Goal: Task Accomplishment & Management: Complete application form

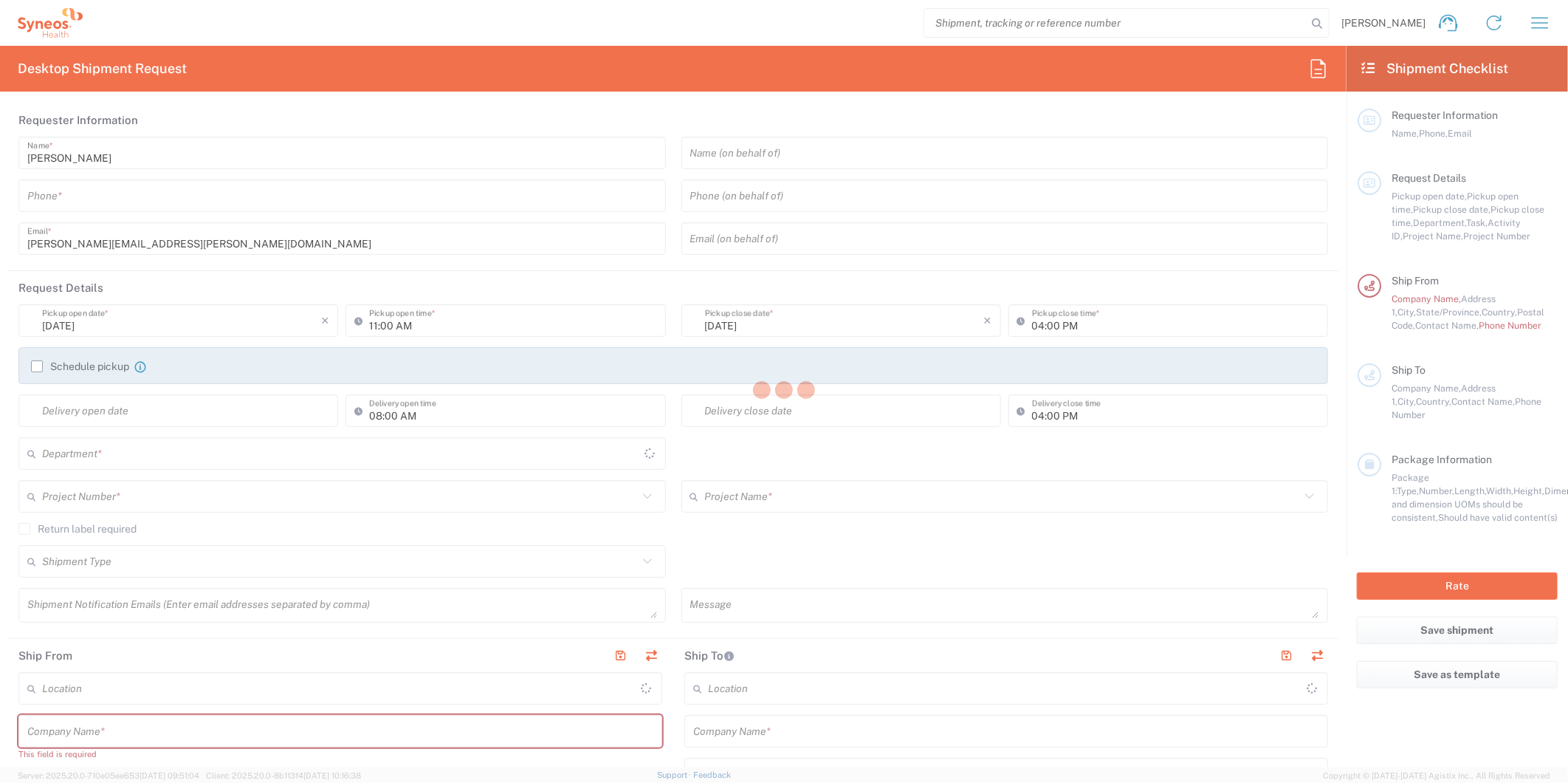
type input "[US_STATE]"
type input "[GEOGRAPHIC_DATA]"
type input "8511"
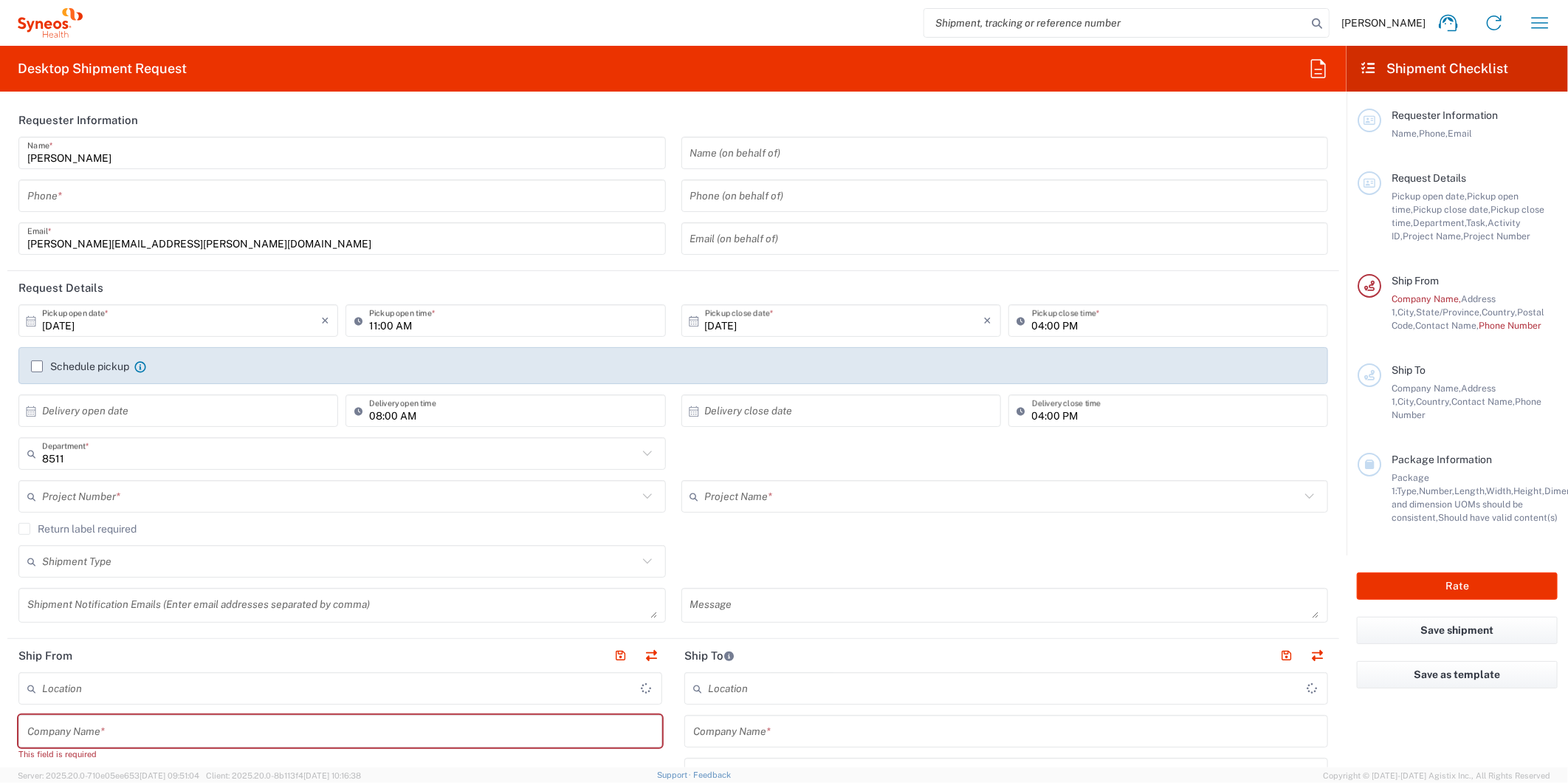
type input "Syneos Health, LLC-[GEOGRAPHIC_DATA] [GEOGRAPHIC_DATA] [GEOGRAPHIC_DATA]"
click at [1538, 31] on icon "button" at bounding box center [1540, 23] width 24 height 24
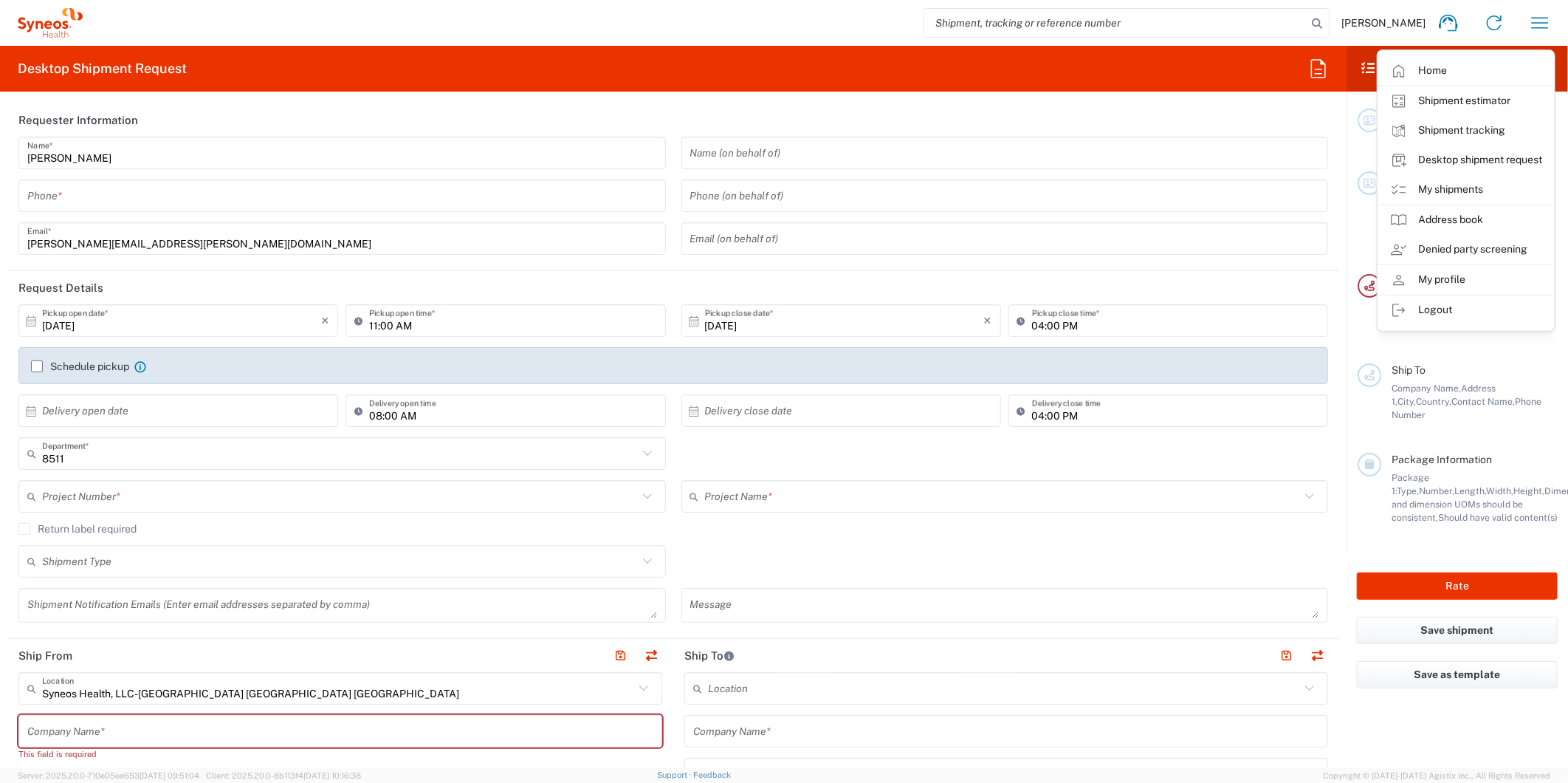
click at [788, 109] on header "Requester Information" at bounding box center [673, 120] width 1332 height 34
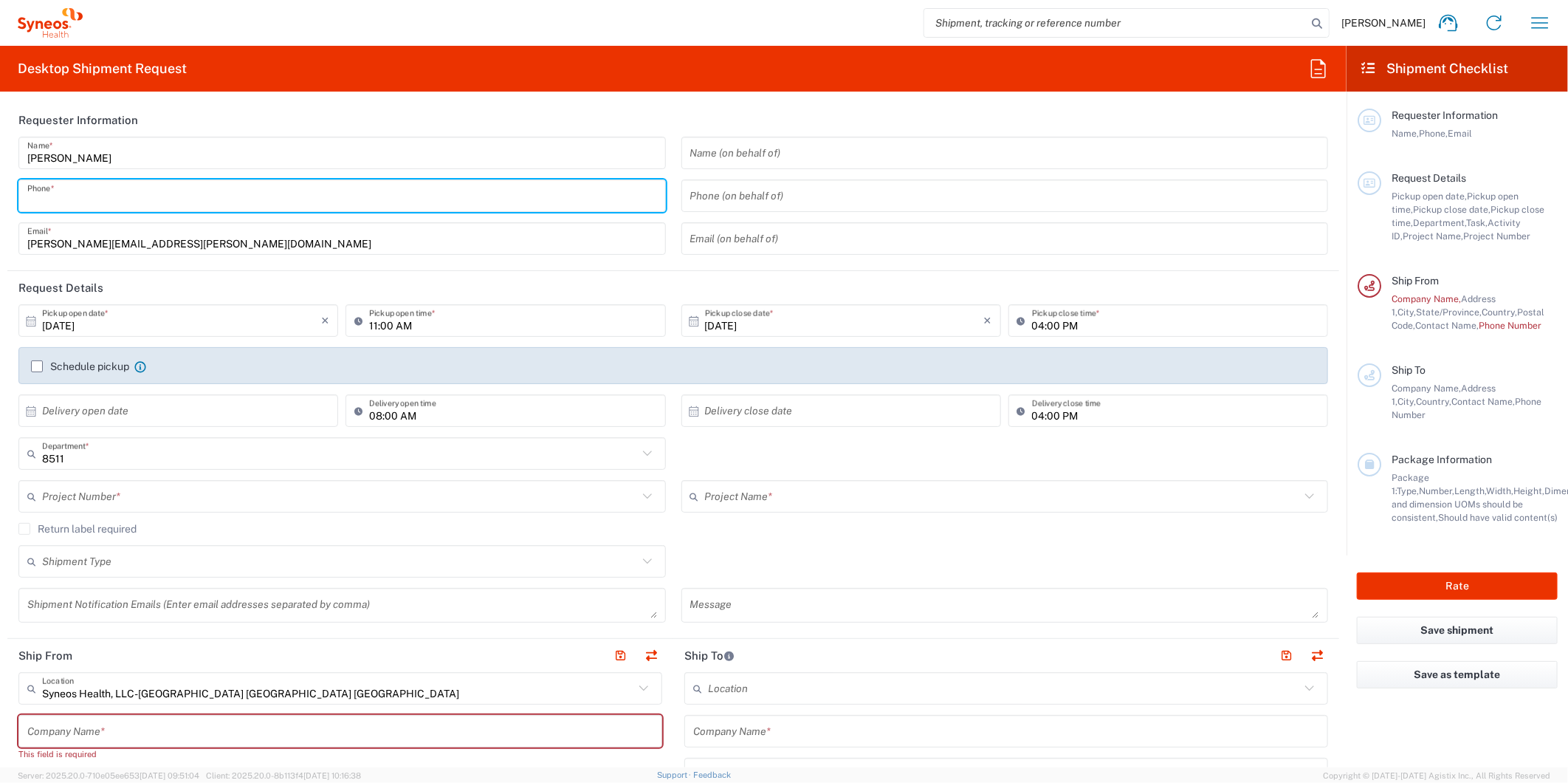
click at [261, 199] on input "tel" at bounding box center [342, 196] width 630 height 26
type input "6097274460"
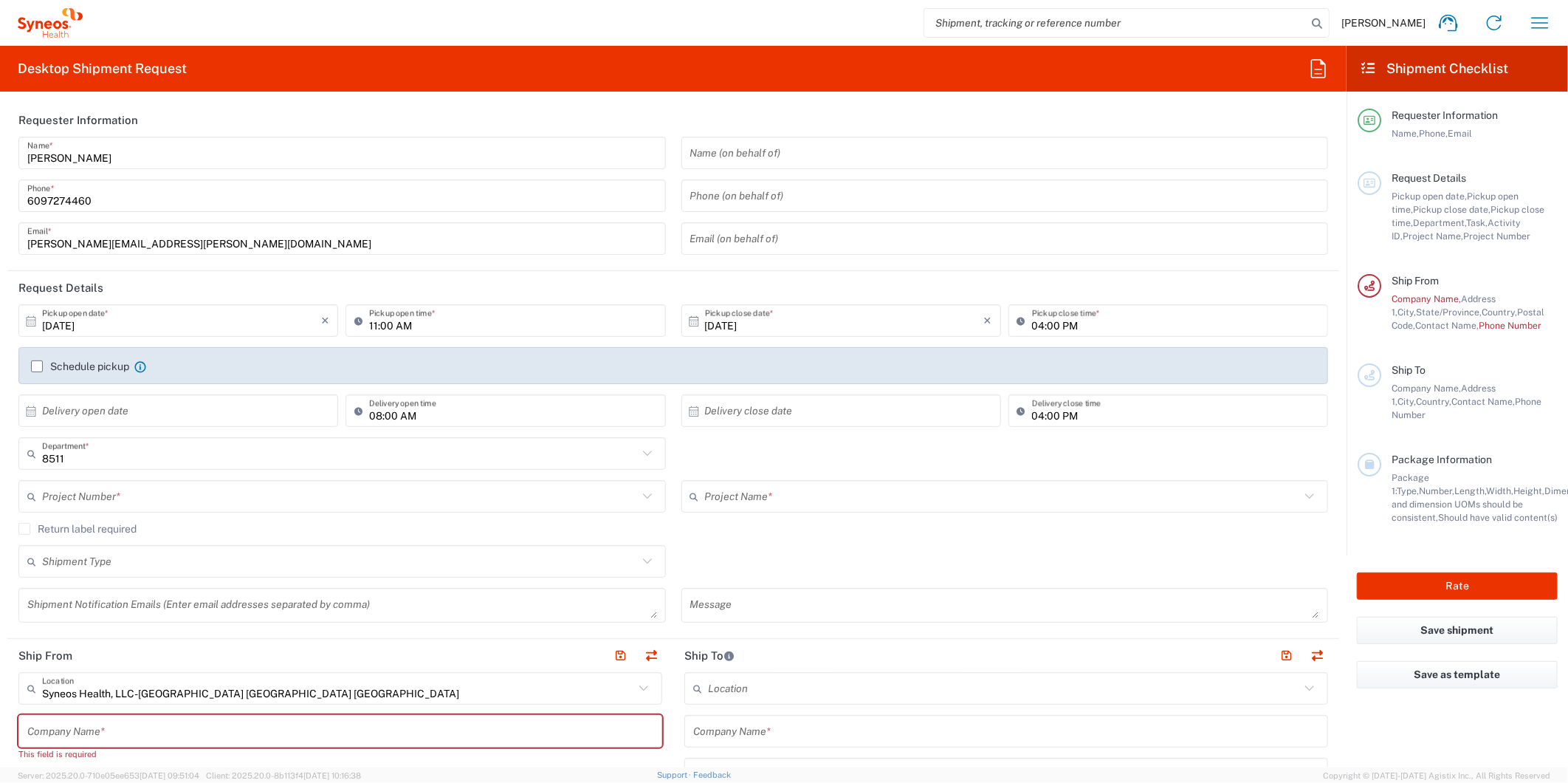
click at [657, 262] on div "[PERSON_NAME] Name * [PHONE_NUMBER] Phone * [PERSON_NAME][EMAIL_ADDRESS][PERSON…" at bounding box center [342, 201] width 663 height 128
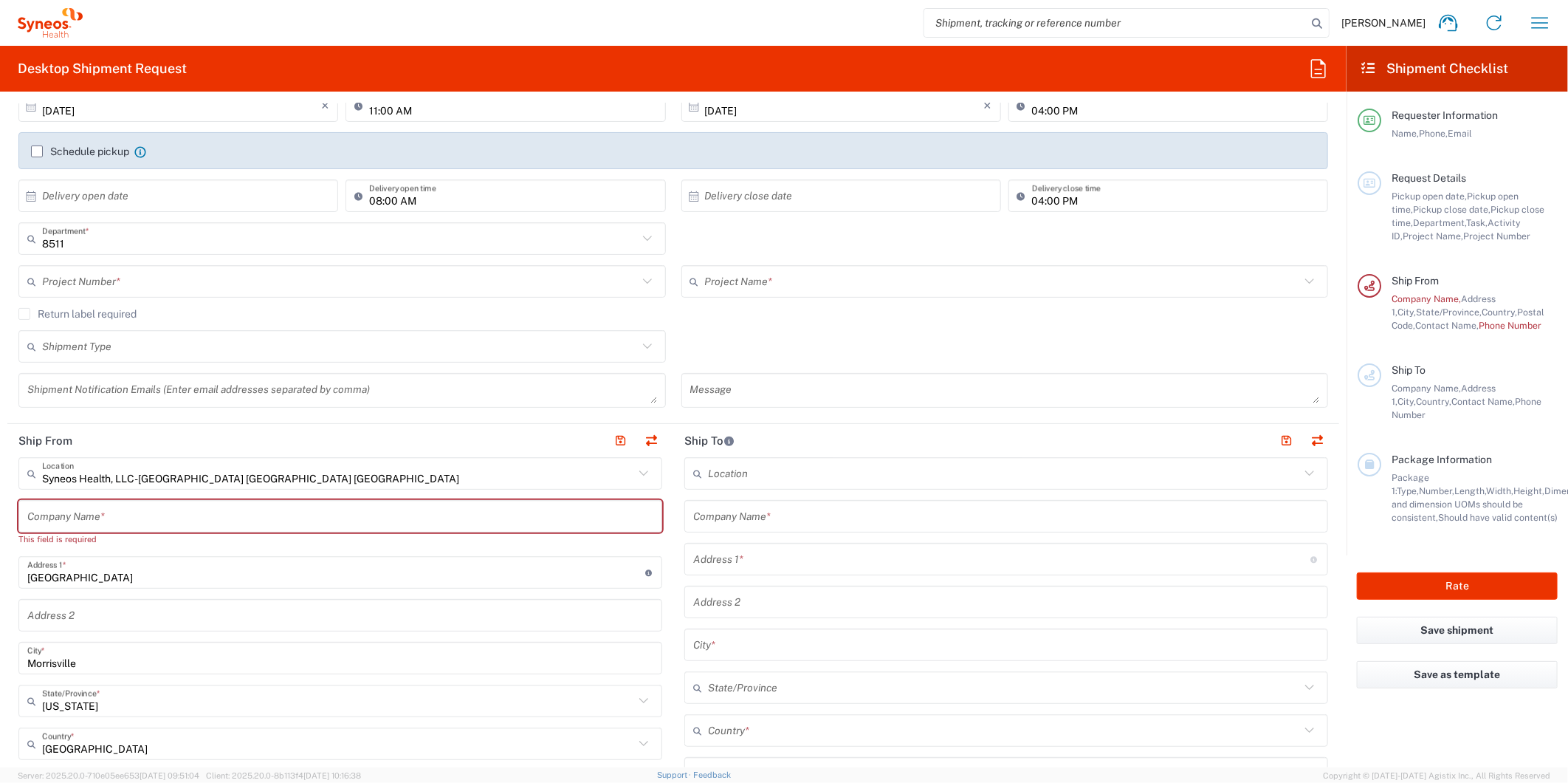
scroll to position [328, 0]
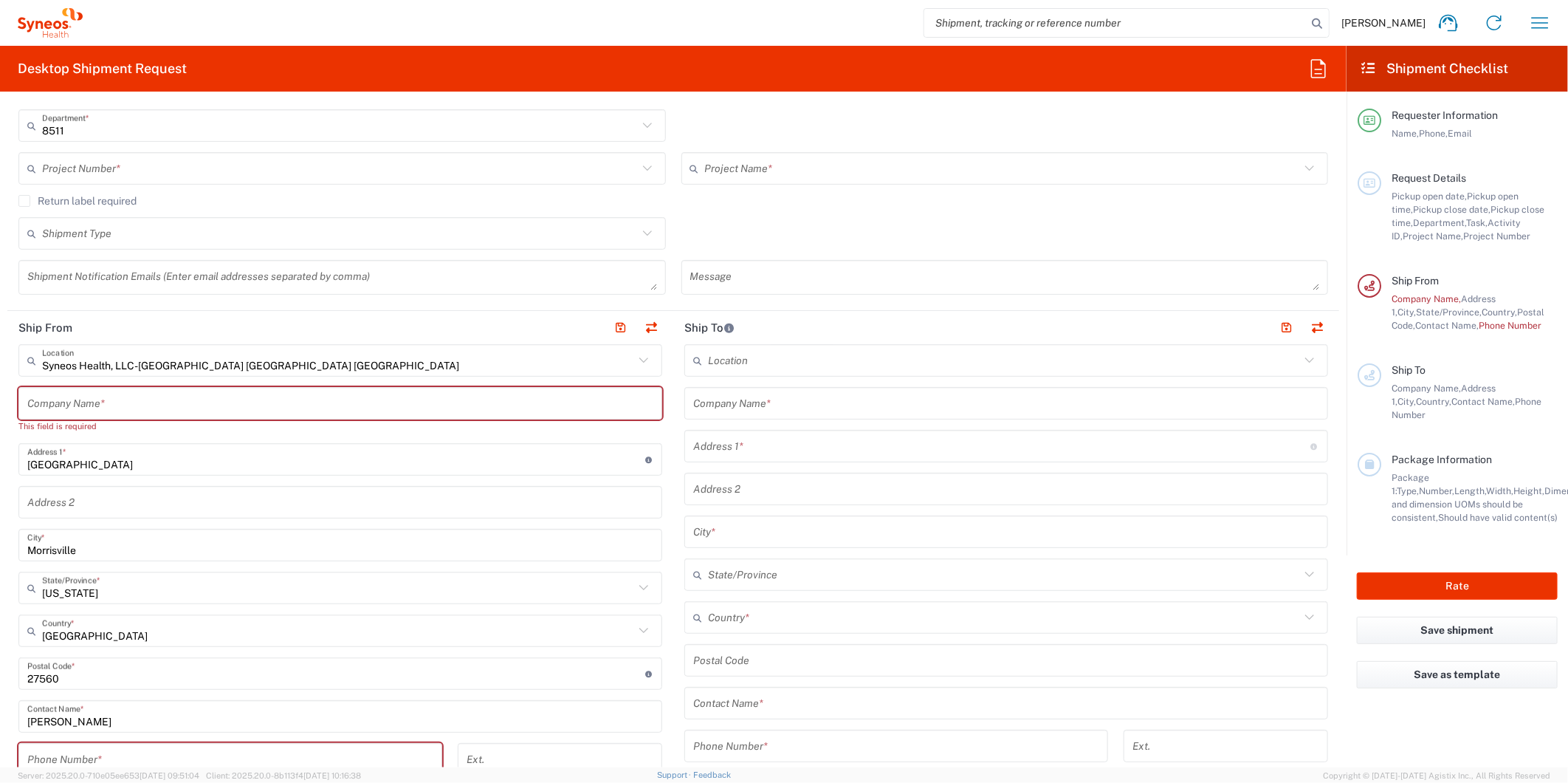
click at [205, 396] on input "text" at bounding box center [341, 403] width 626 height 26
type input "S"
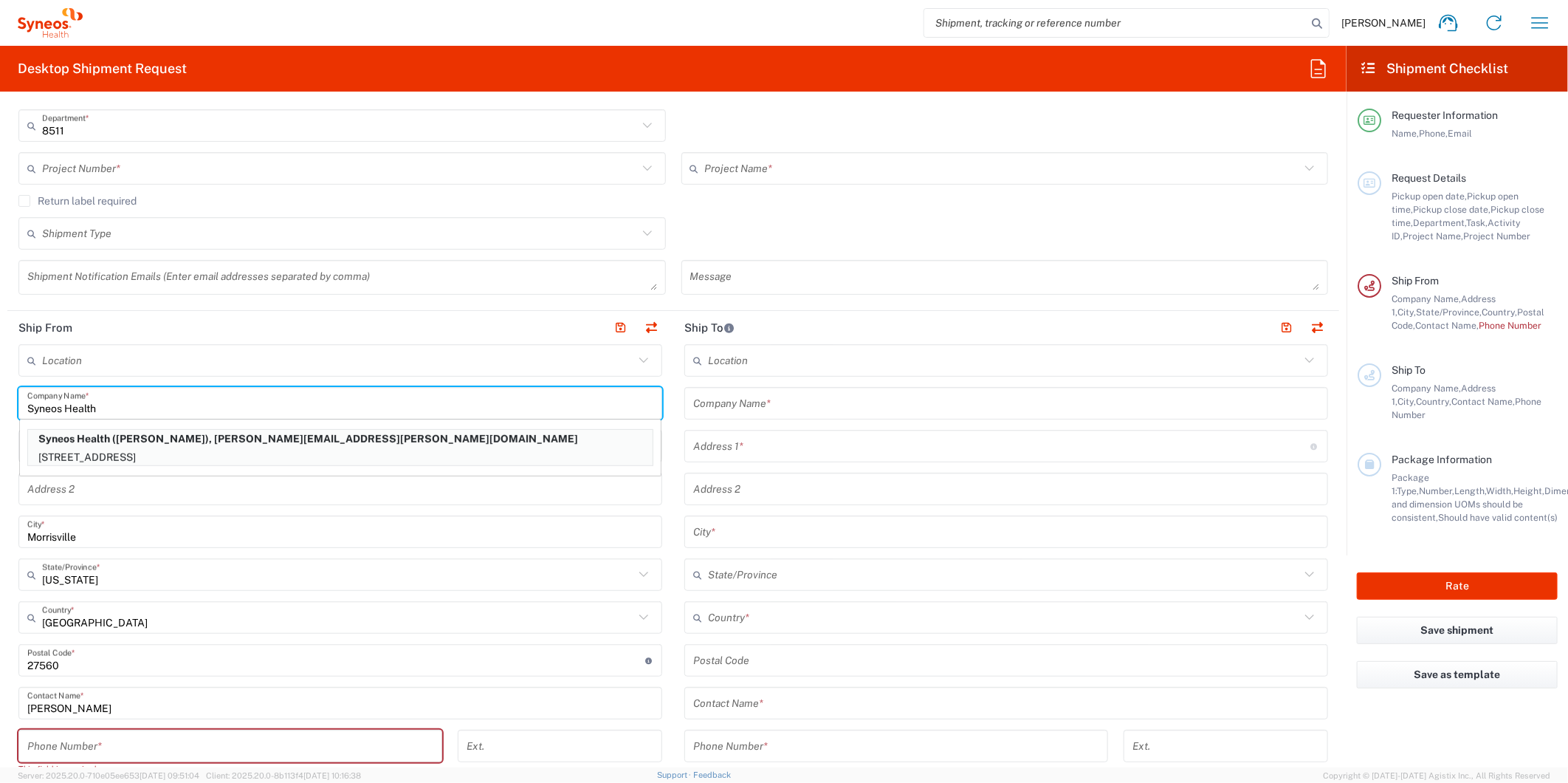
type input "Syneos Health"
click at [7, 435] on form "Requester Information [PERSON_NAME] Name * [PHONE_NUMBER] Phone * [PERSON_NAME]…" at bounding box center [673, 435] width 1346 height 664
click at [660, 397] on main "Location [PERSON_NAME] LLC-[GEOGRAPHIC_DATA] [GEOGRAPHIC_DATA] [GEOGRAPHIC_DATA…" at bounding box center [340, 661] width 666 height 634
click at [5, 447] on form "Requester Information [PERSON_NAME] Name * [PHONE_NUMBER] Phone * [PERSON_NAME]…" at bounding box center [673, 435] width 1346 height 664
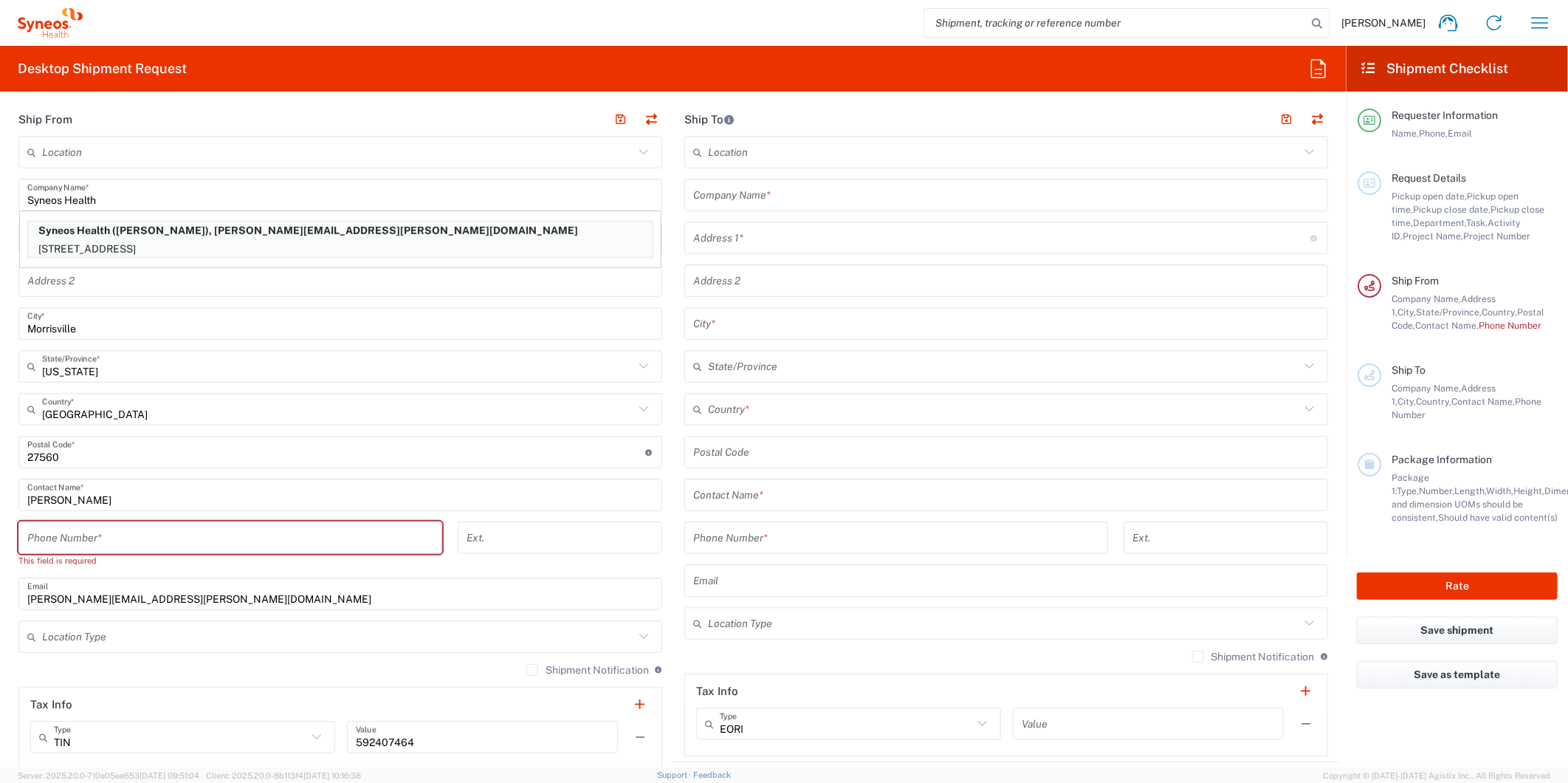
scroll to position [574, 0]
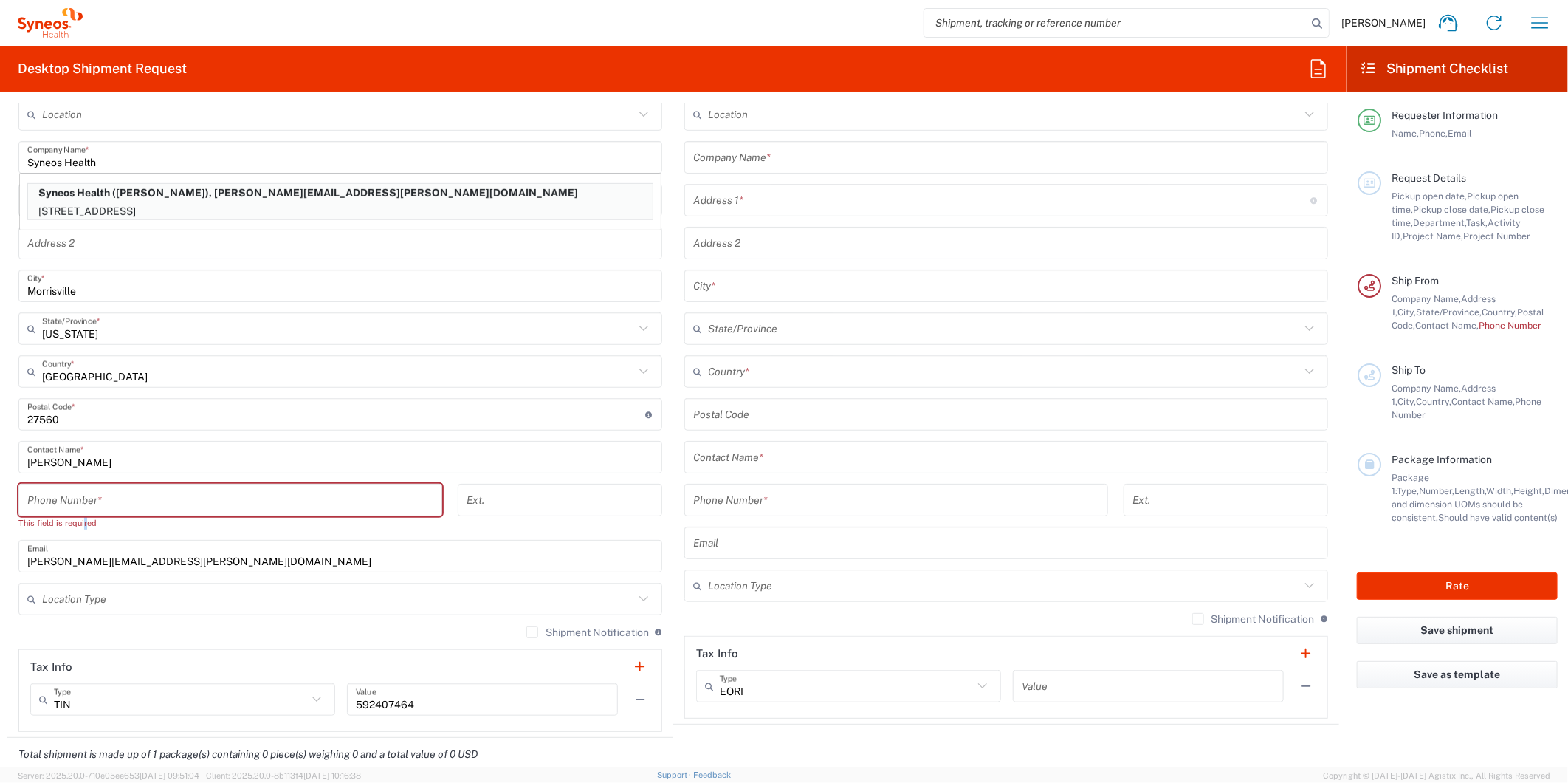
click at [84, 516] on div "This field is required" at bounding box center [230, 523] width 423 height 13
drag, startPoint x: 84, startPoint y: 515, endPoint x: 4, endPoint y: 479, distance: 87.7
click at [4, 479] on form "Requester Information [PERSON_NAME] Name * [PHONE_NUMBER] Phone * [PERSON_NAME]…" at bounding box center [673, 435] width 1346 height 664
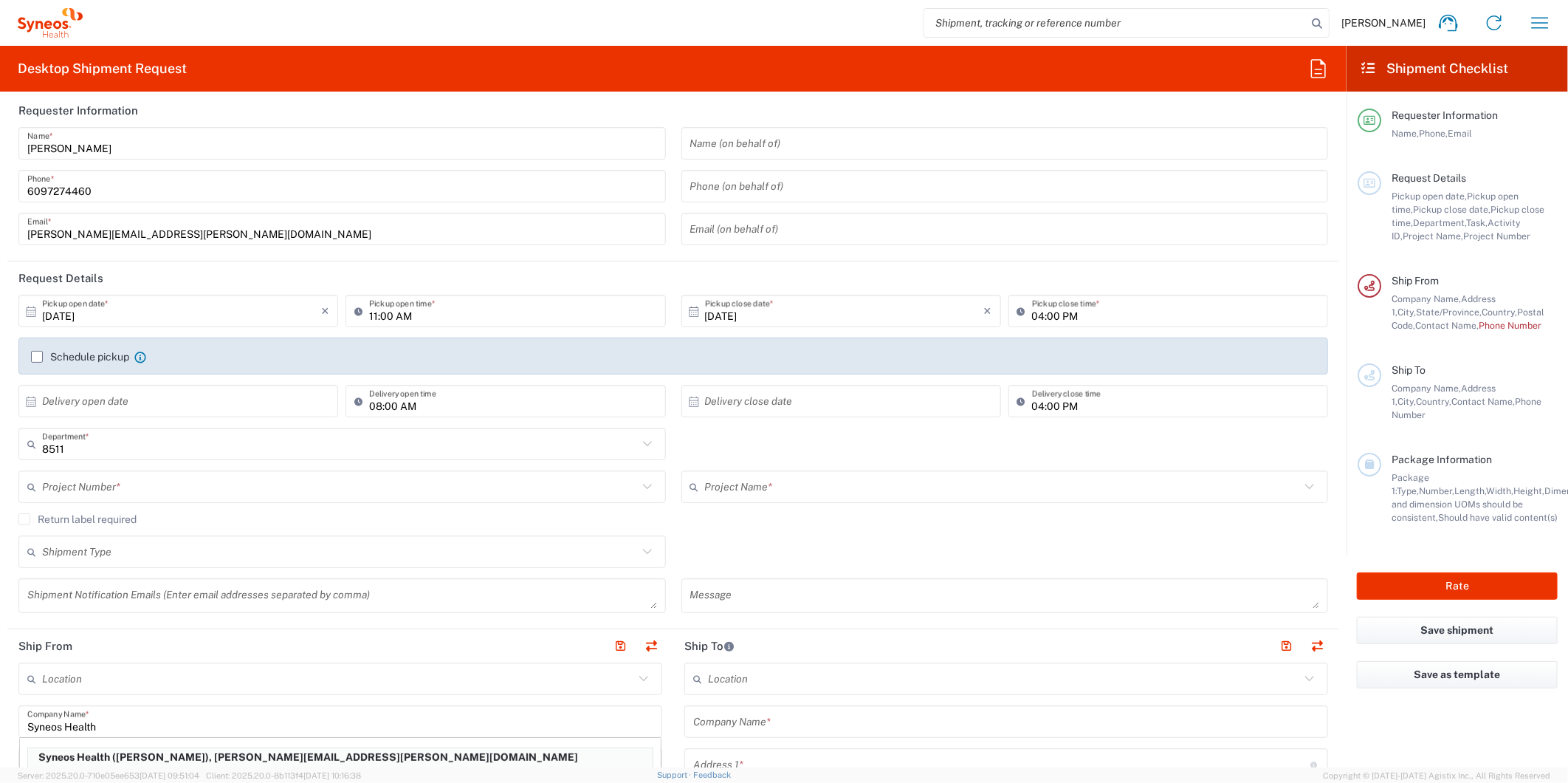
scroll to position [0, 0]
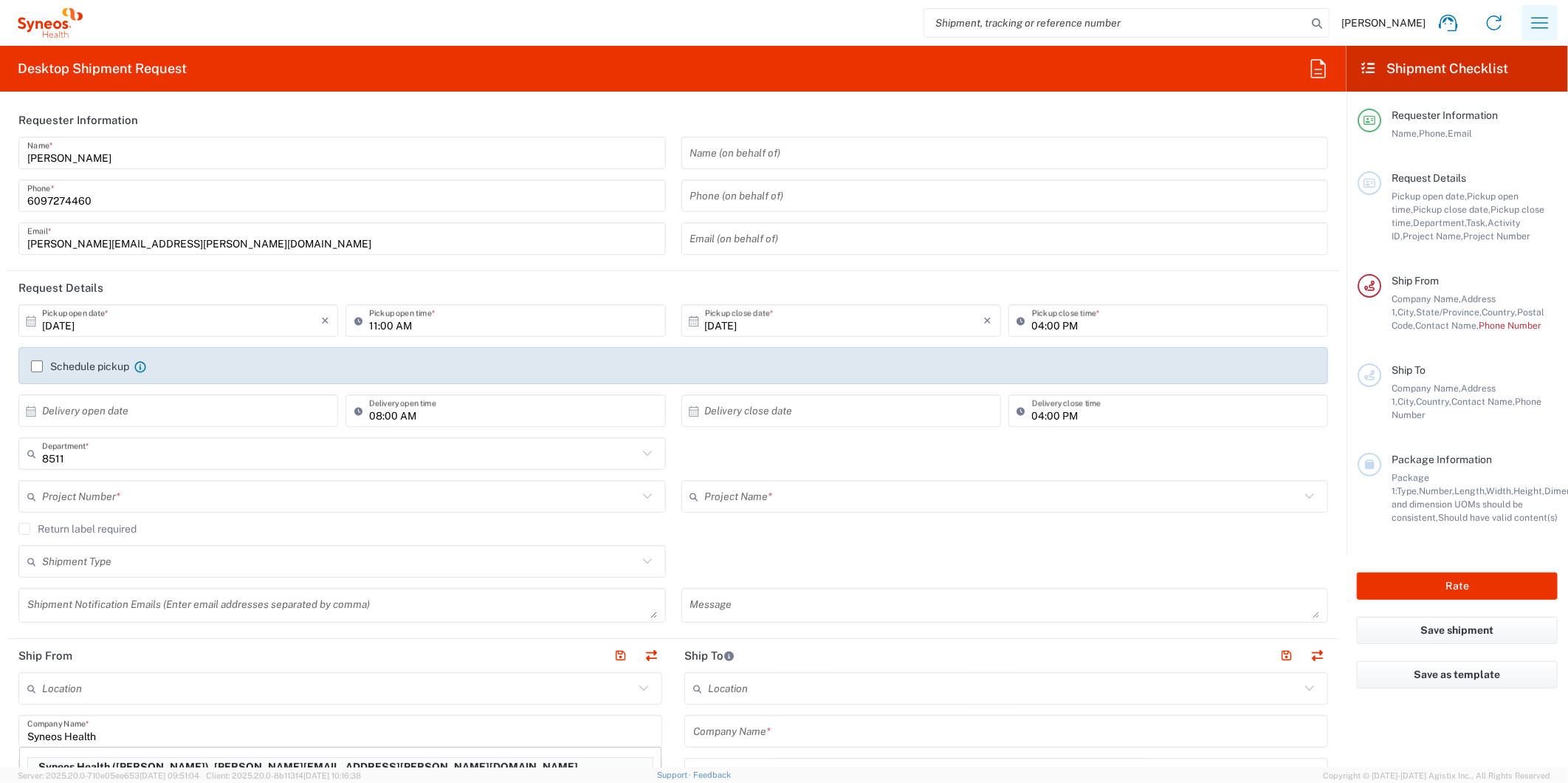
click at [1535, 22] on icon "button" at bounding box center [1540, 23] width 24 height 24
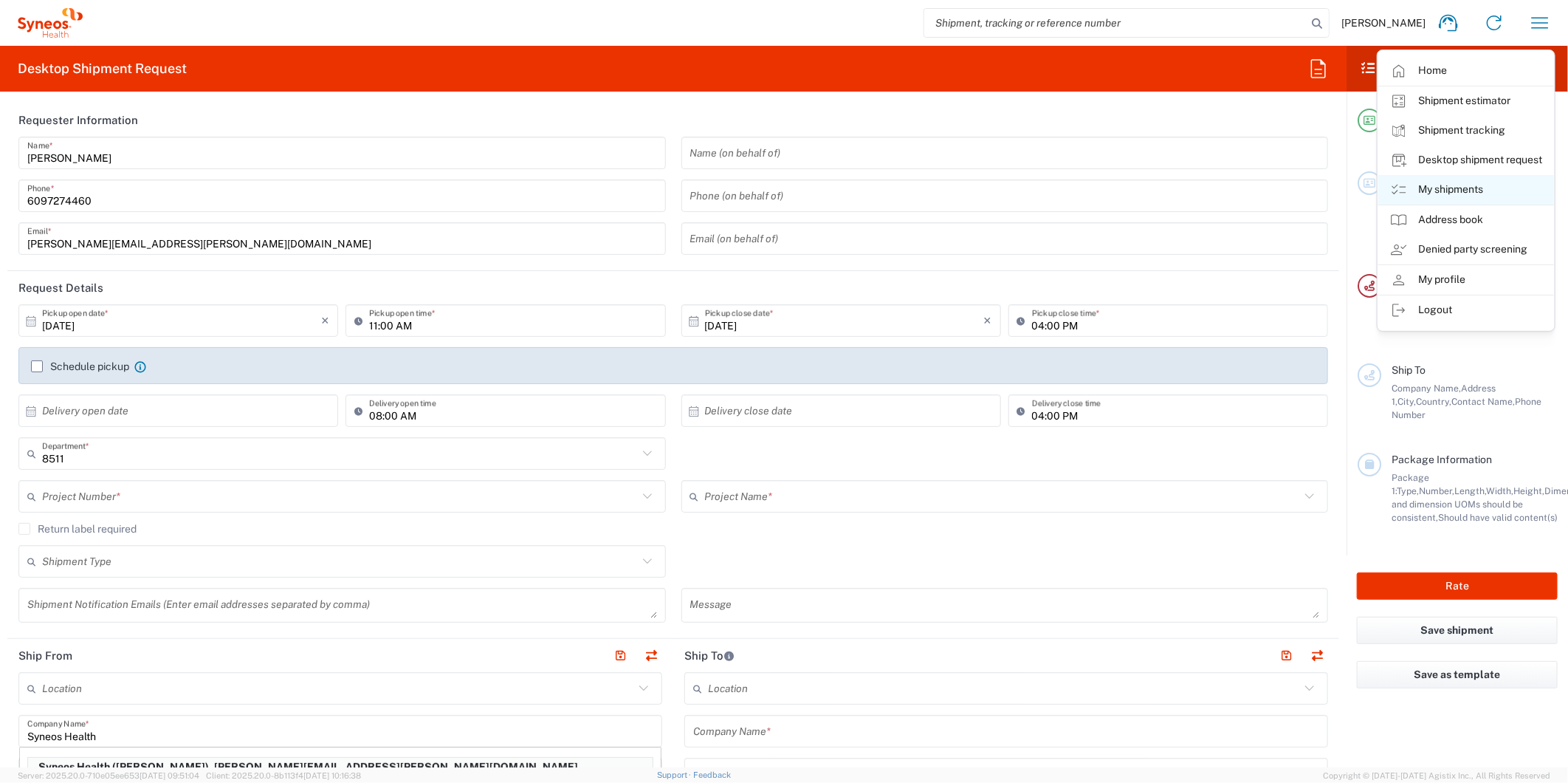
click at [1451, 191] on link "My shipments" at bounding box center [1466, 190] width 176 height 30
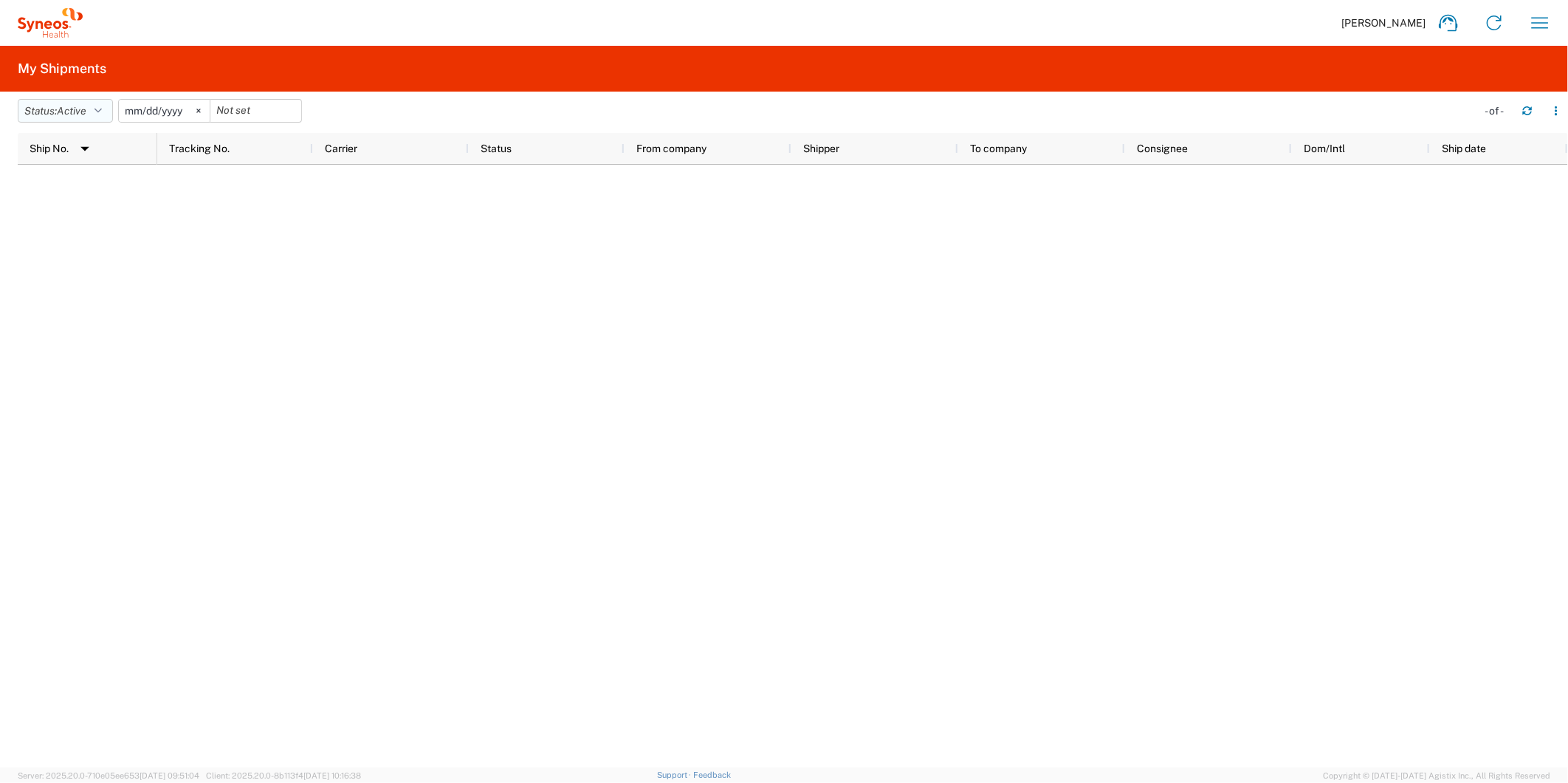
click at [113, 113] on button "Status: Active" at bounding box center [66, 111] width 95 height 24
click at [90, 183] on span "All" at bounding box center [104, 189] width 172 height 23
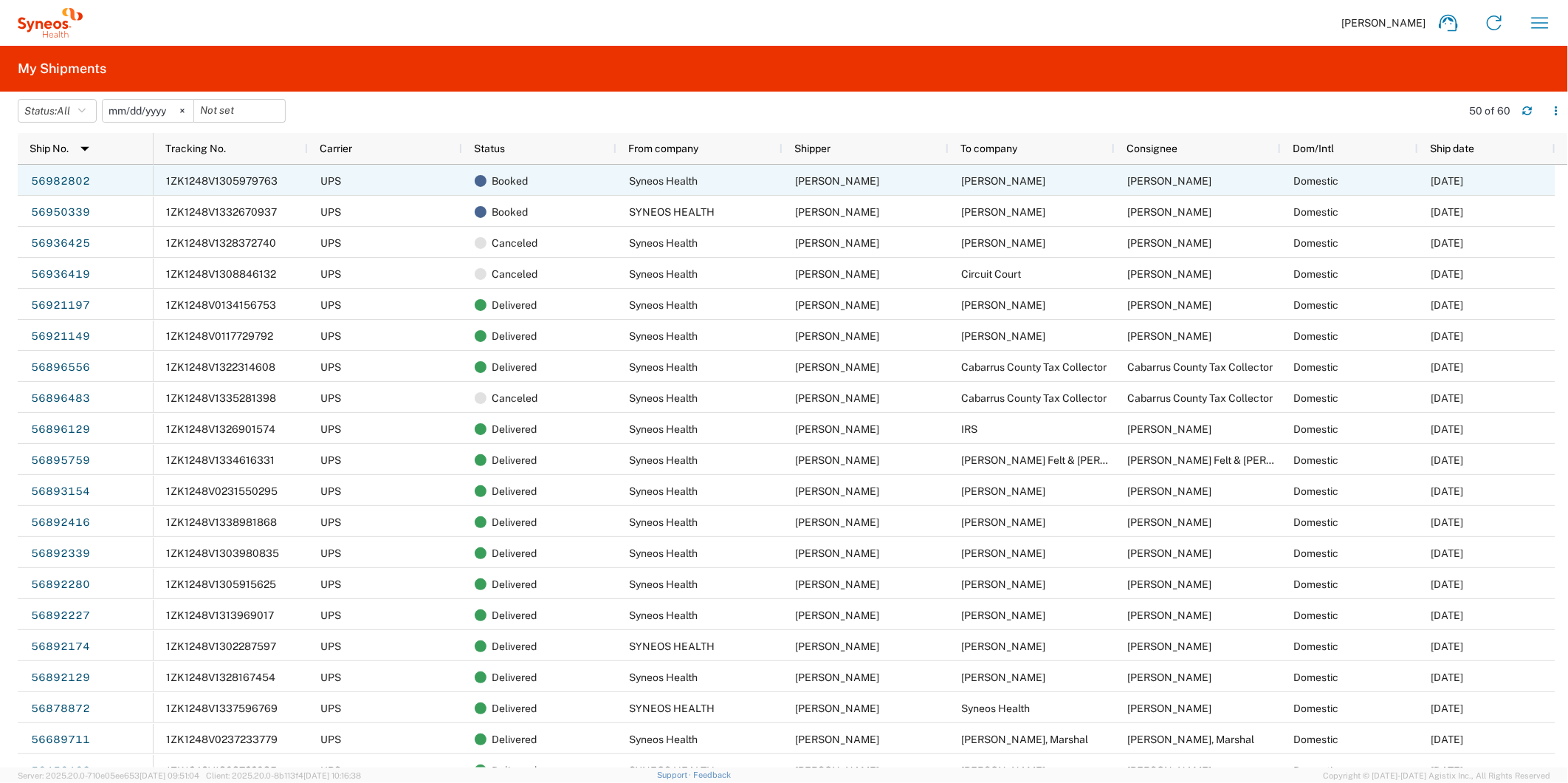
click at [50, 185] on link "56982802" at bounding box center [60, 182] width 60 height 24
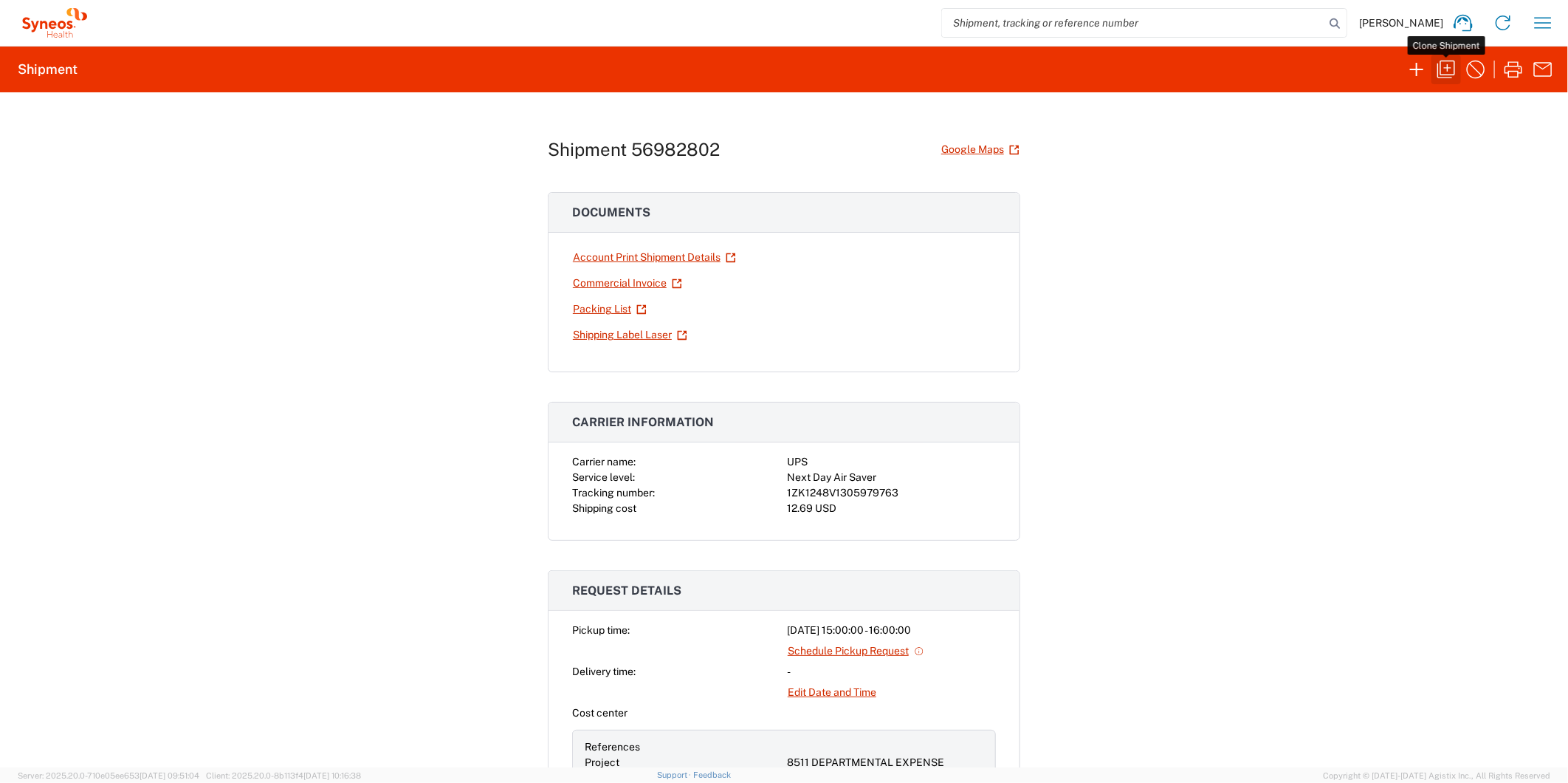
click at [1444, 69] on icon "button" at bounding box center [1446, 69] width 24 height 24
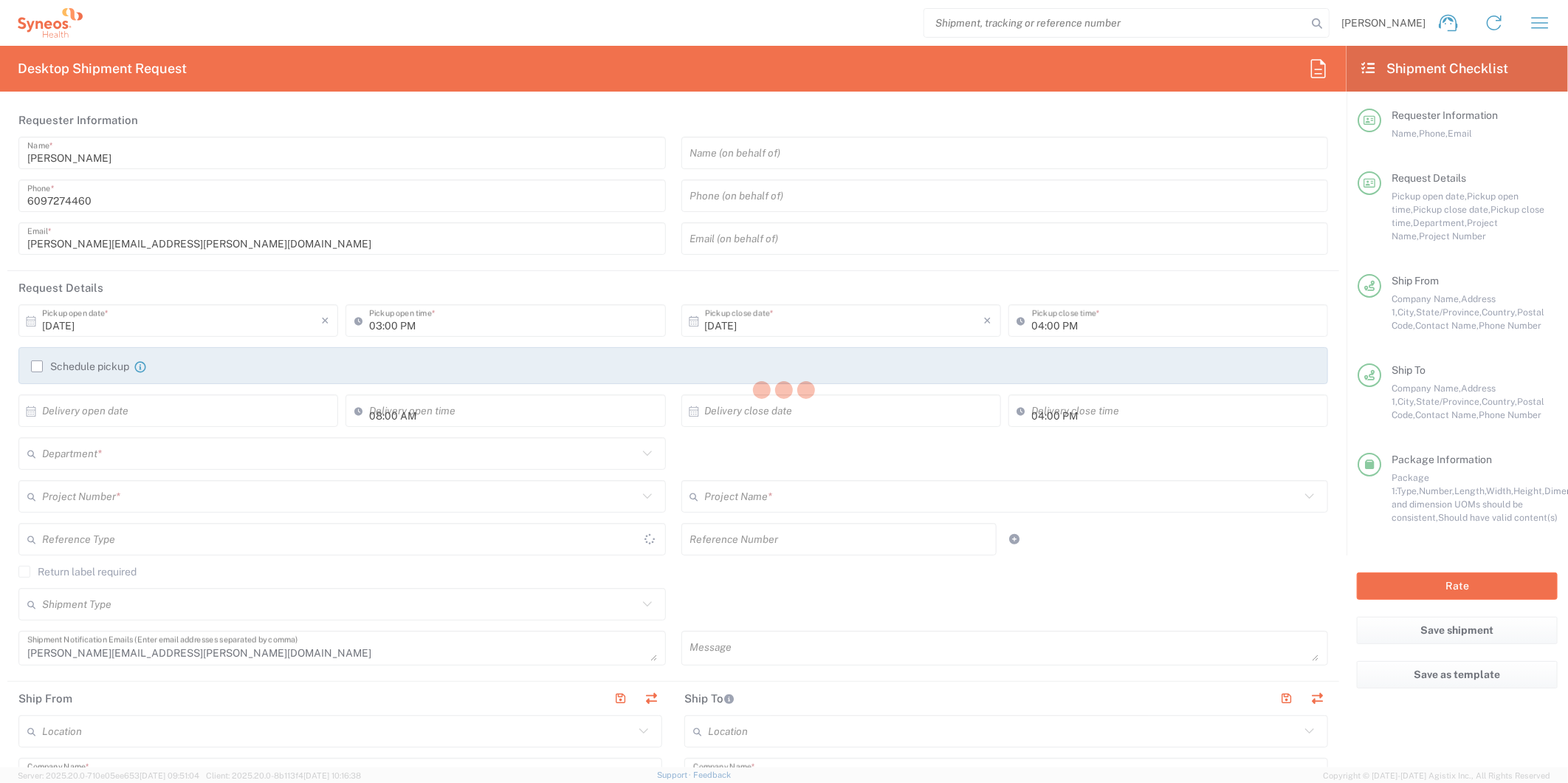
type input "[US_STATE]"
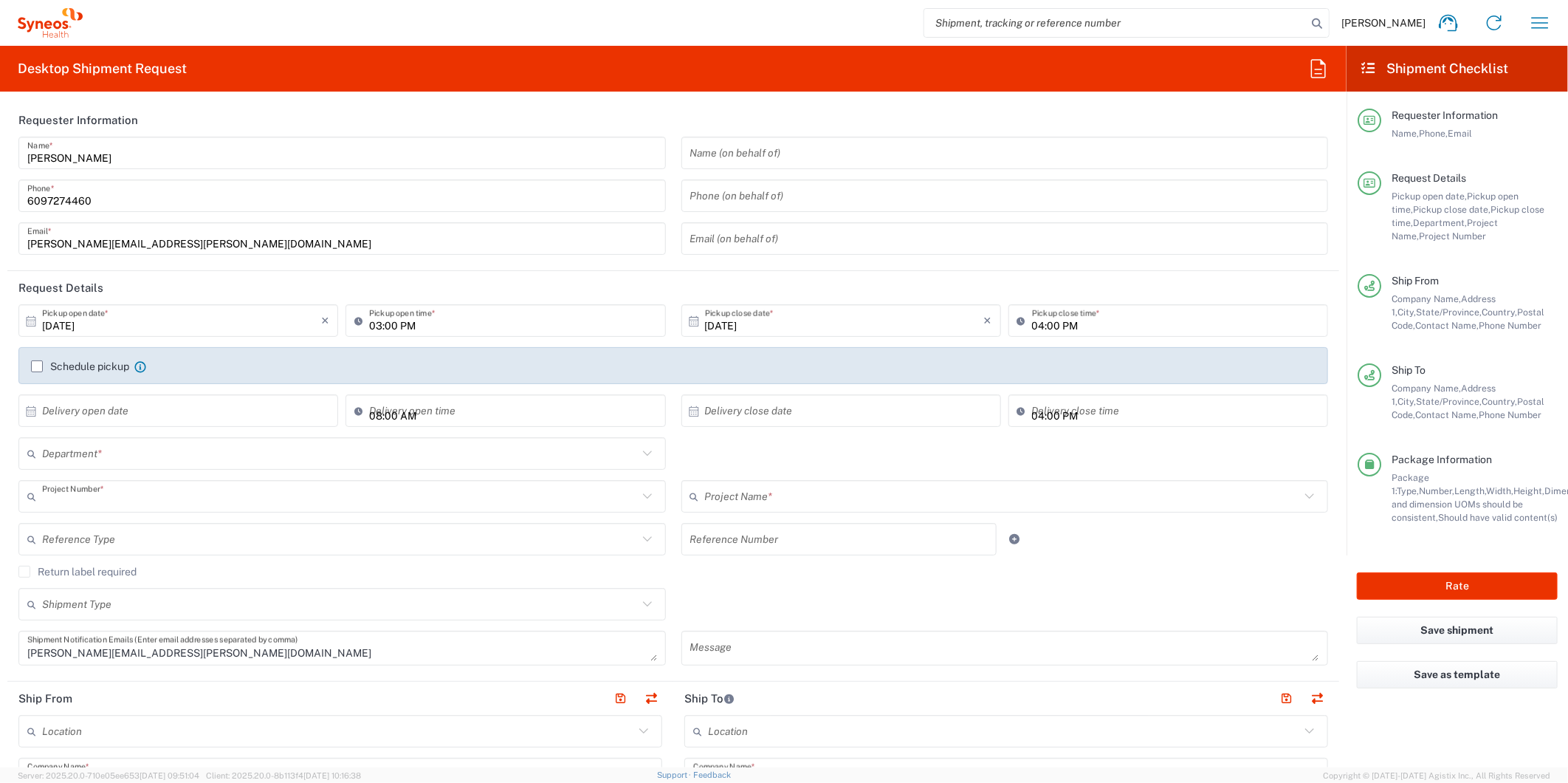
type input "8511"
type input "8511 DEPARTMENTAL EXPENSE"
type input "Envelope"
click at [11, 485] on div "8511 DEPARTMENTAL EXPENSE Project Number * 8511 DEPARTMENTAL EXPENSE **6183 DEP…" at bounding box center [342, 501] width 663 height 43
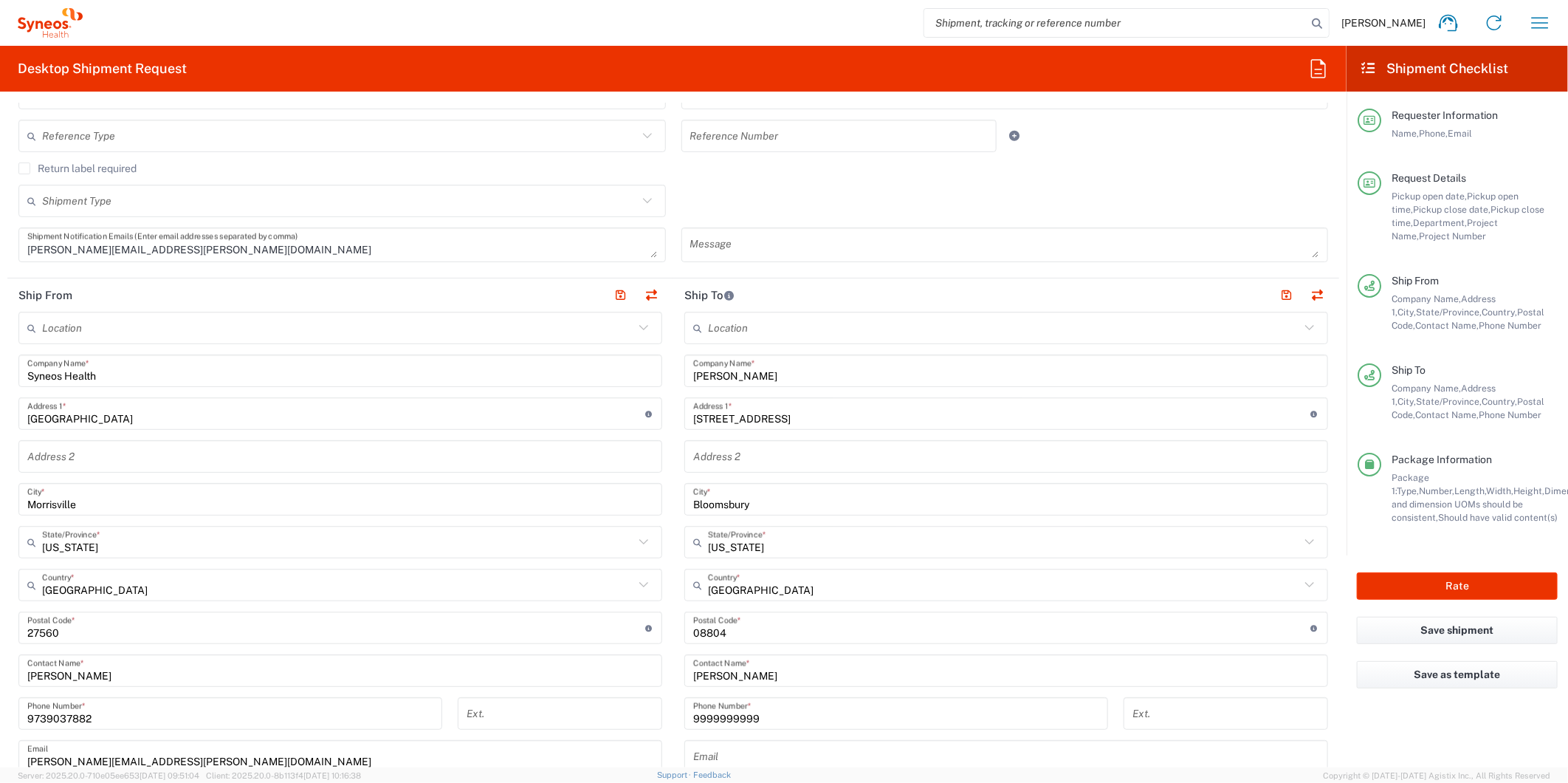
scroll to position [410, 0]
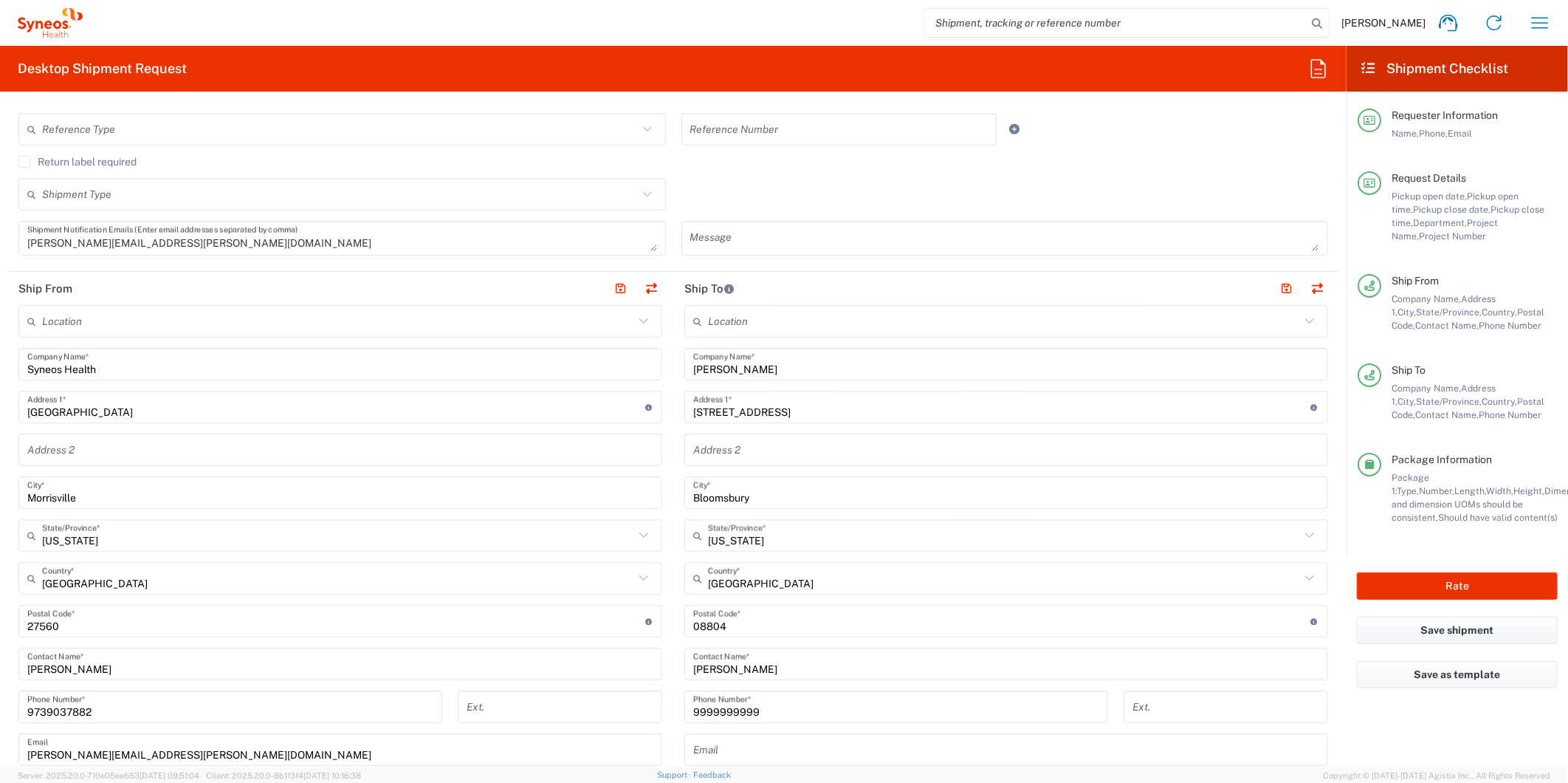
click at [775, 366] on input "[PERSON_NAME]" at bounding box center [1006, 364] width 626 height 26
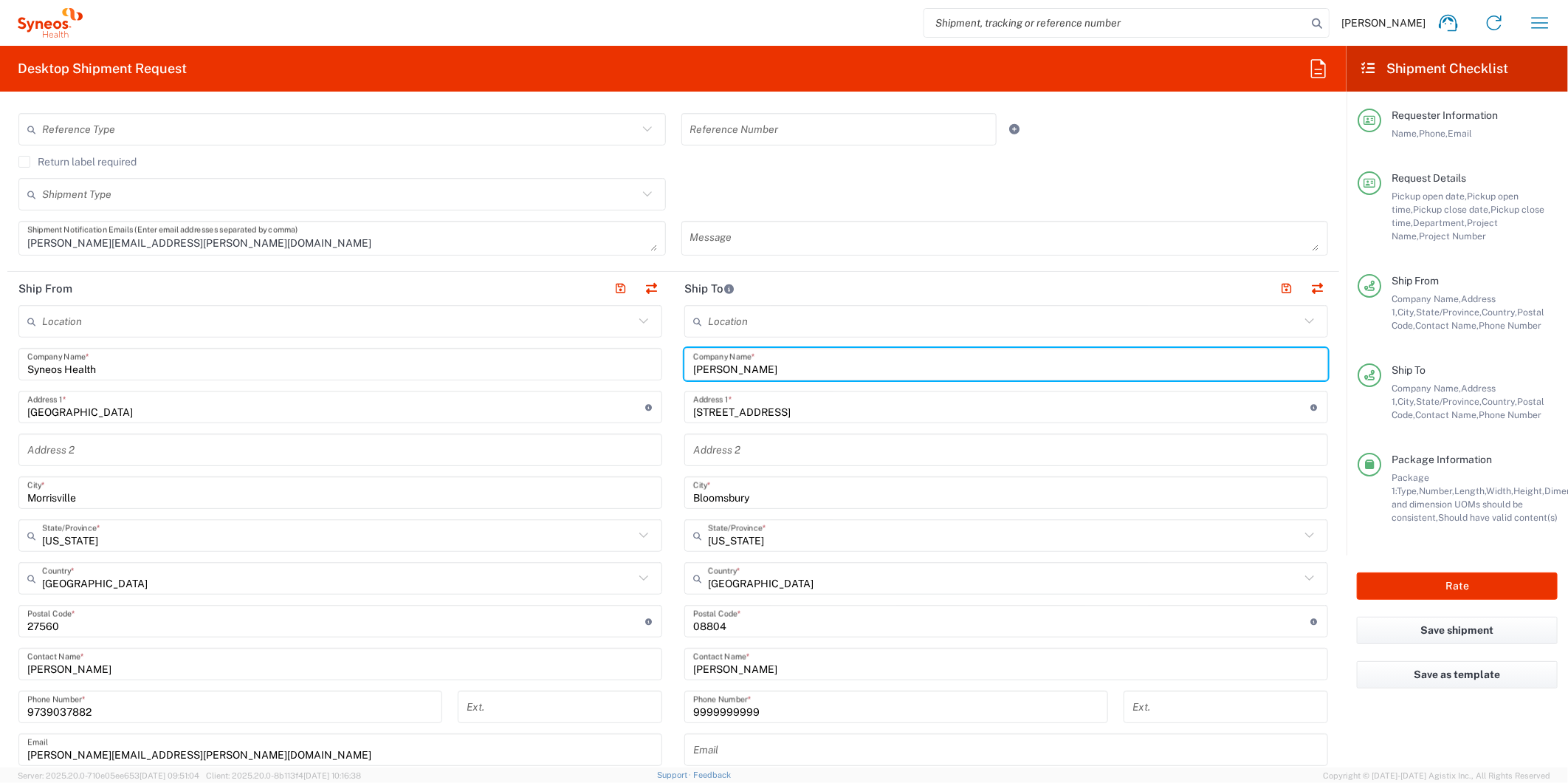
click at [775, 366] on input "[PERSON_NAME]" at bounding box center [1006, 364] width 626 height 26
type input "Cricket Price"
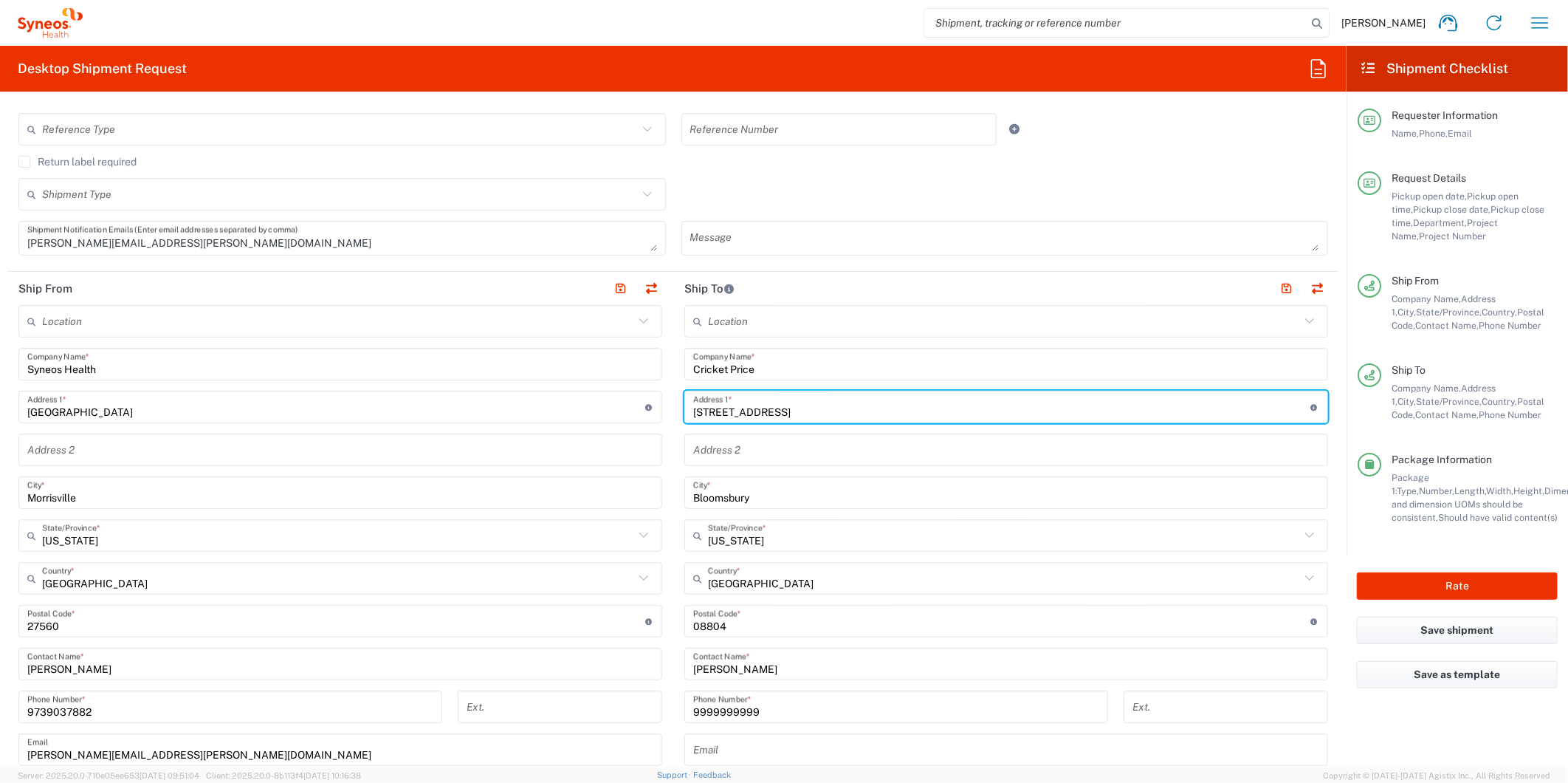
click at [806, 411] on input "[STREET_ADDRESS]" at bounding box center [1002, 407] width 618 height 26
click at [806, 410] on input "[STREET_ADDRESS]" at bounding box center [1002, 407] width 618 height 26
paste input "[GEOGRAPHIC_DATA]"
type input "[GEOGRAPHIC_DATA]"
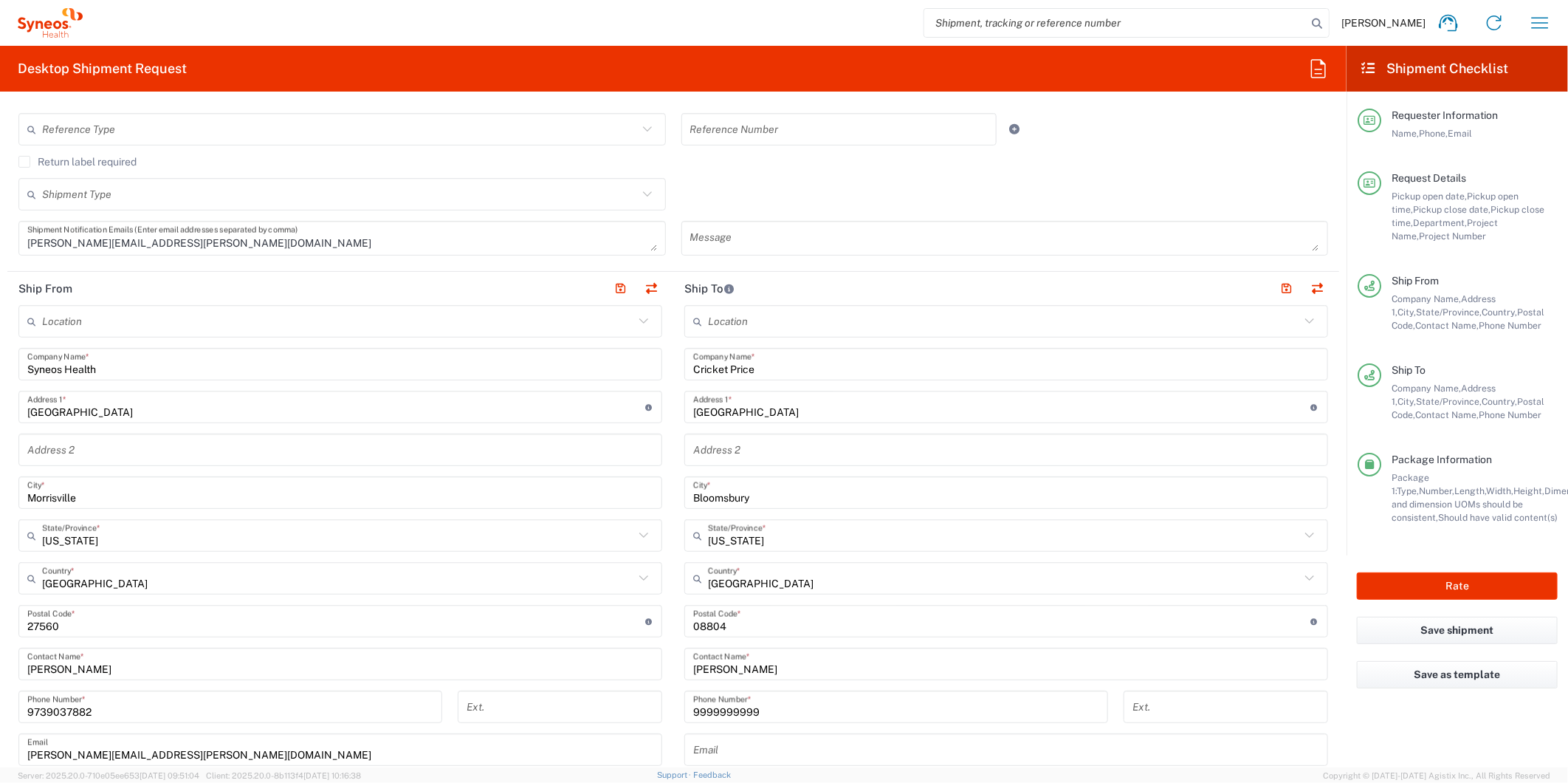
click at [673, 443] on main "Location [PERSON_NAME] LLC-[GEOGRAPHIC_DATA] [GEOGRAPHIC_DATA] [GEOGRAPHIC_DATA…" at bounding box center [1005, 615] width 666 height 620
click at [779, 490] on input "Bloomsbury" at bounding box center [1006, 493] width 626 height 26
paste input "Morrisville"
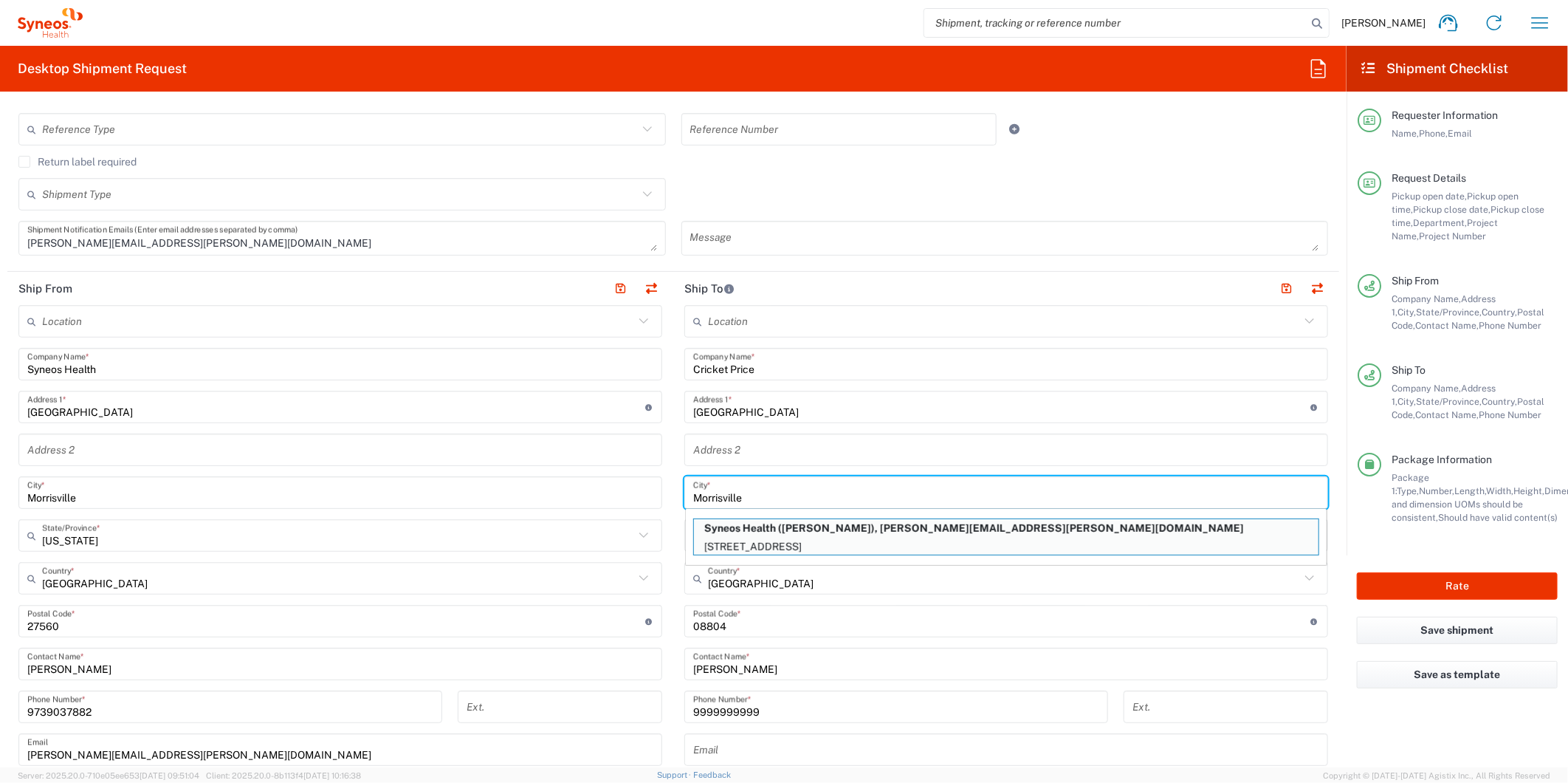
type input "Morrisville"
click at [662, 542] on main "Location [PERSON_NAME] LLC-[GEOGRAPHIC_DATA] [GEOGRAPHIC_DATA] [GEOGRAPHIC_DATA…" at bounding box center [340, 594] width 666 height 577
click at [673, 584] on main "Location [PERSON_NAME] LLC-[GEOGRAPHIC_DATA] [GEOGRAPHIC_DATA] [GEOGRAPHIC_DATA…" at bounding box center [1005, 615] width 666 height 620
click at [712, 623] on input "undefined" at bounding box center [1002, 621] width 618 height 26
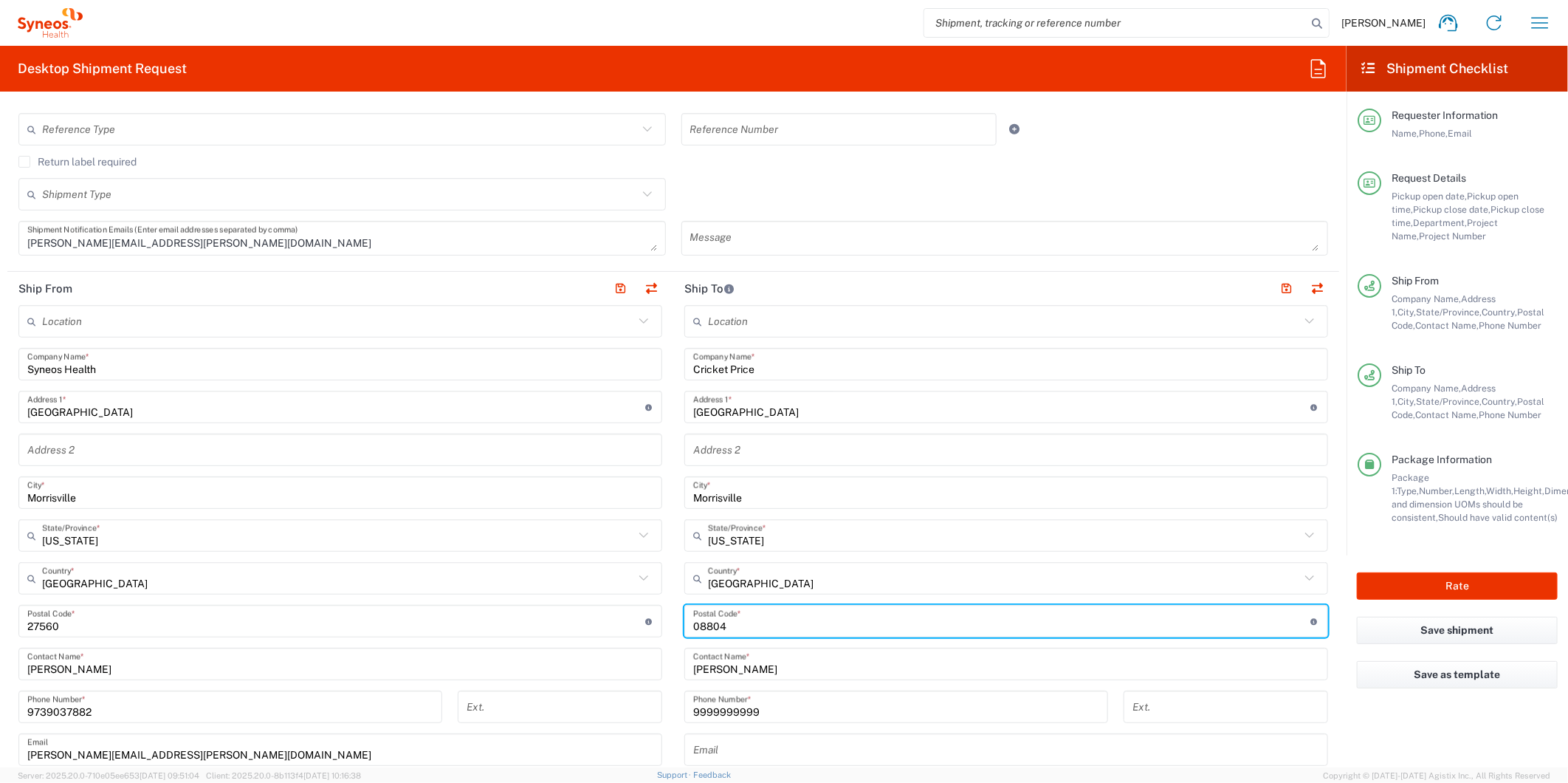
click at [712, 623] on input "undefined" at bounding box center [1002, 621] width 618 height 26
type input "27560"
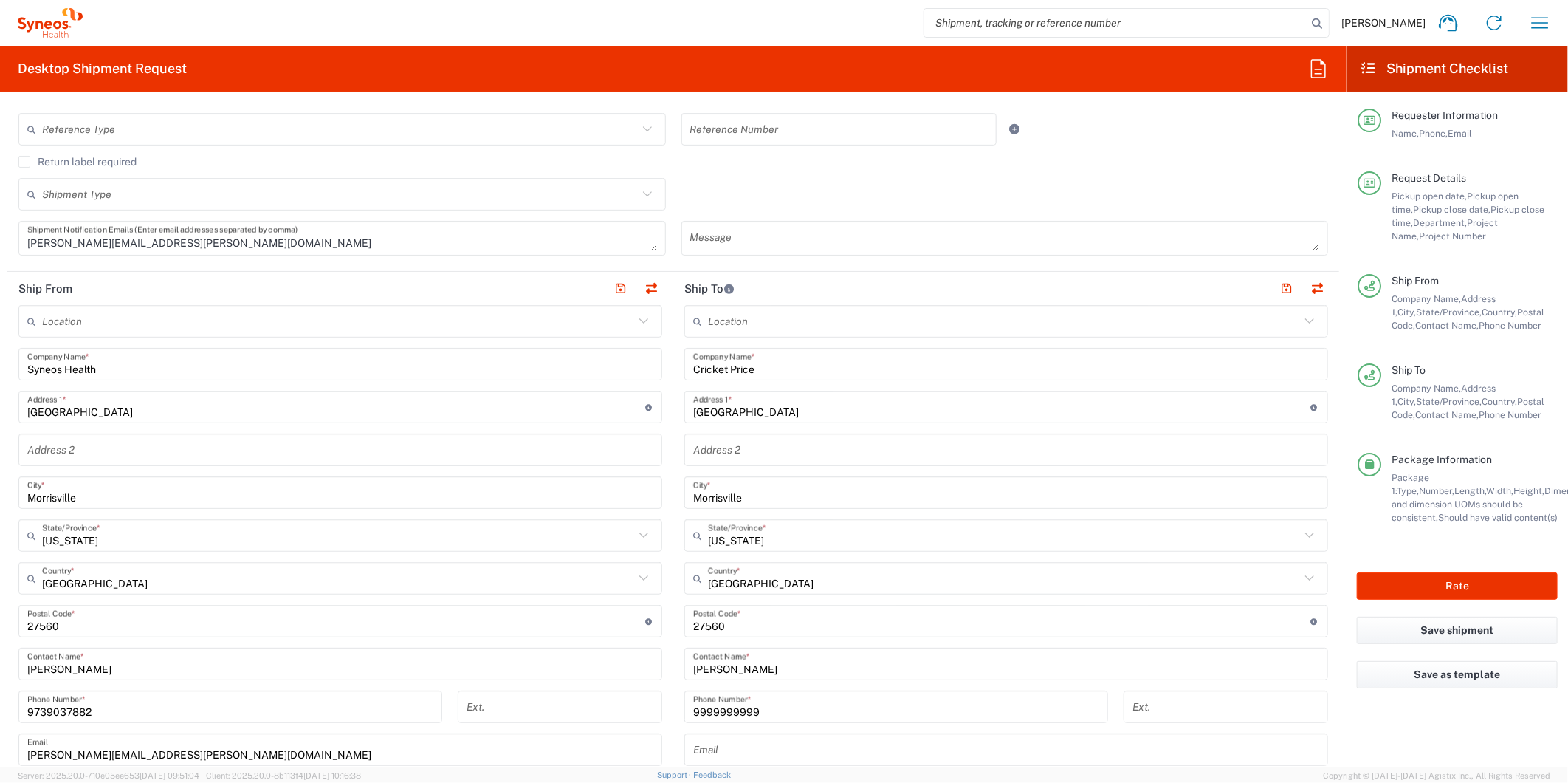
click at [666, 658] on main "Location [PERSON_NAME] LLC-[GEOGRAPHIC_DATA] [GEOGRAPHIC_DATA] [GEOGRAPHIC_DATA…" at bounding box center [340, 594] width 666 height 577
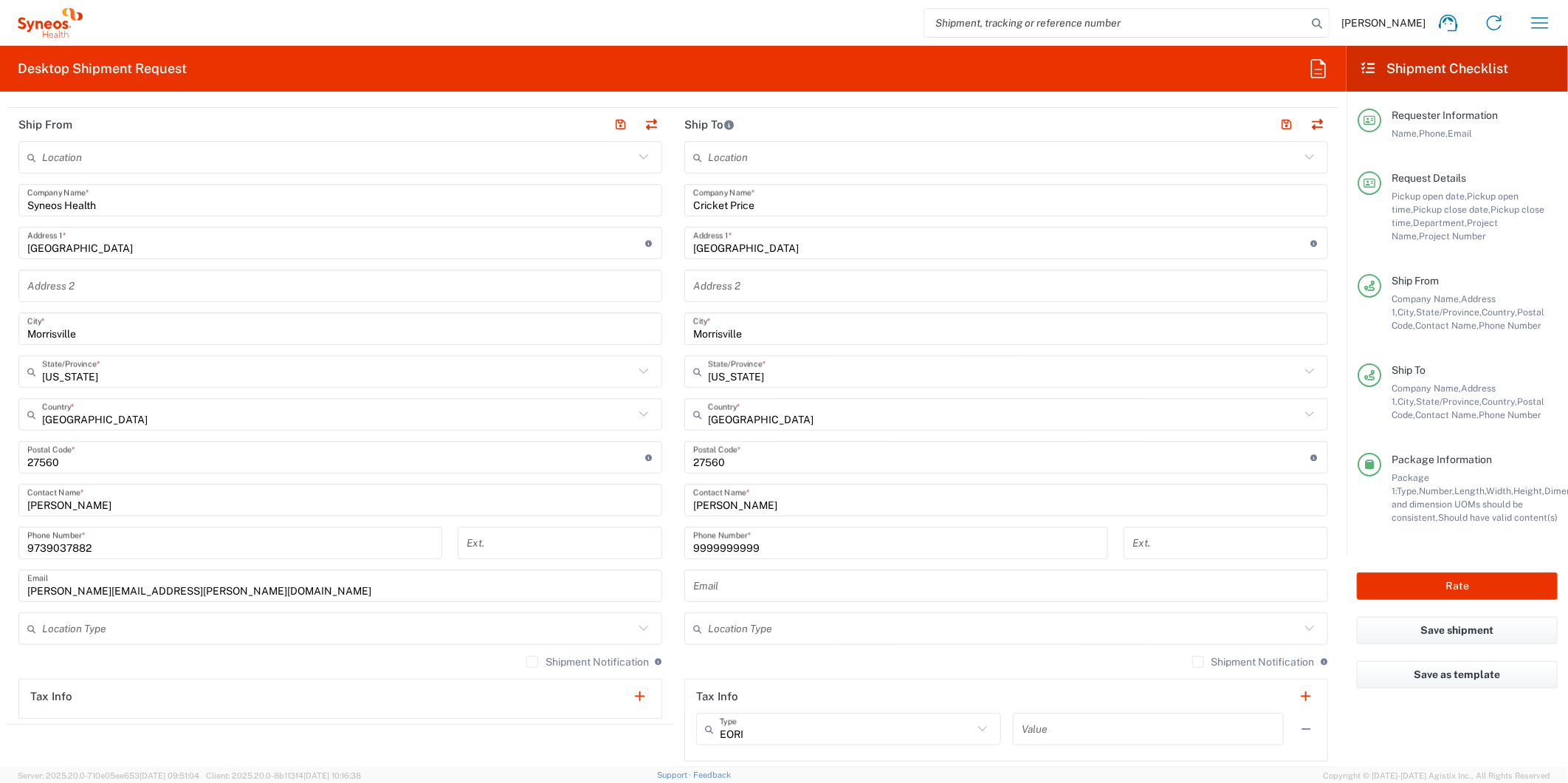
scroll to position [492, 0]
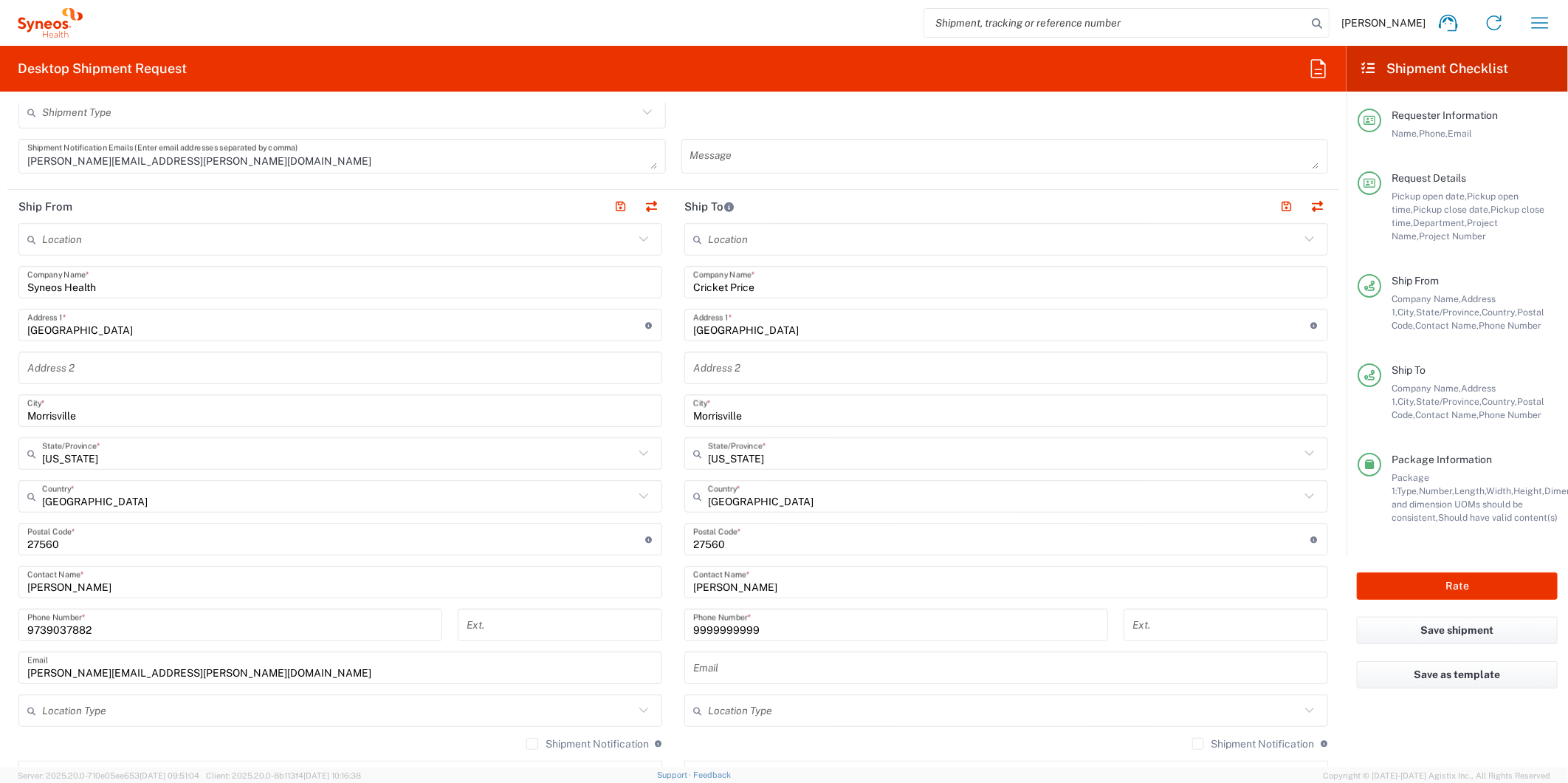
click at [673, 532] on main "Location [PERSON_NAME] LLC-[GEOGRAPHIC_DATA] [GEOGRAPHIC_DATA] [GEOGRAPHIC_DATA…" at bounding box center [1005, 533] width 666 height 620
click at [662, 492] on main "Location [PERSON_NAME] LLC-[GEOGRAPHIC_DATA] [GEOGRAPHIC_DATA] [GEOGRAPHIC_DATA…" at bounding box center [340, 512] width 666 height 577
click at [663, 446] on main "Location [PERSON_NAME] LLC-[GEOGRAPHIC_DATA] [GEOGRAPHIC_DATA] [GEOGRAPHIC_DATA…" at bounding box center [340, 512] width 666 height 577
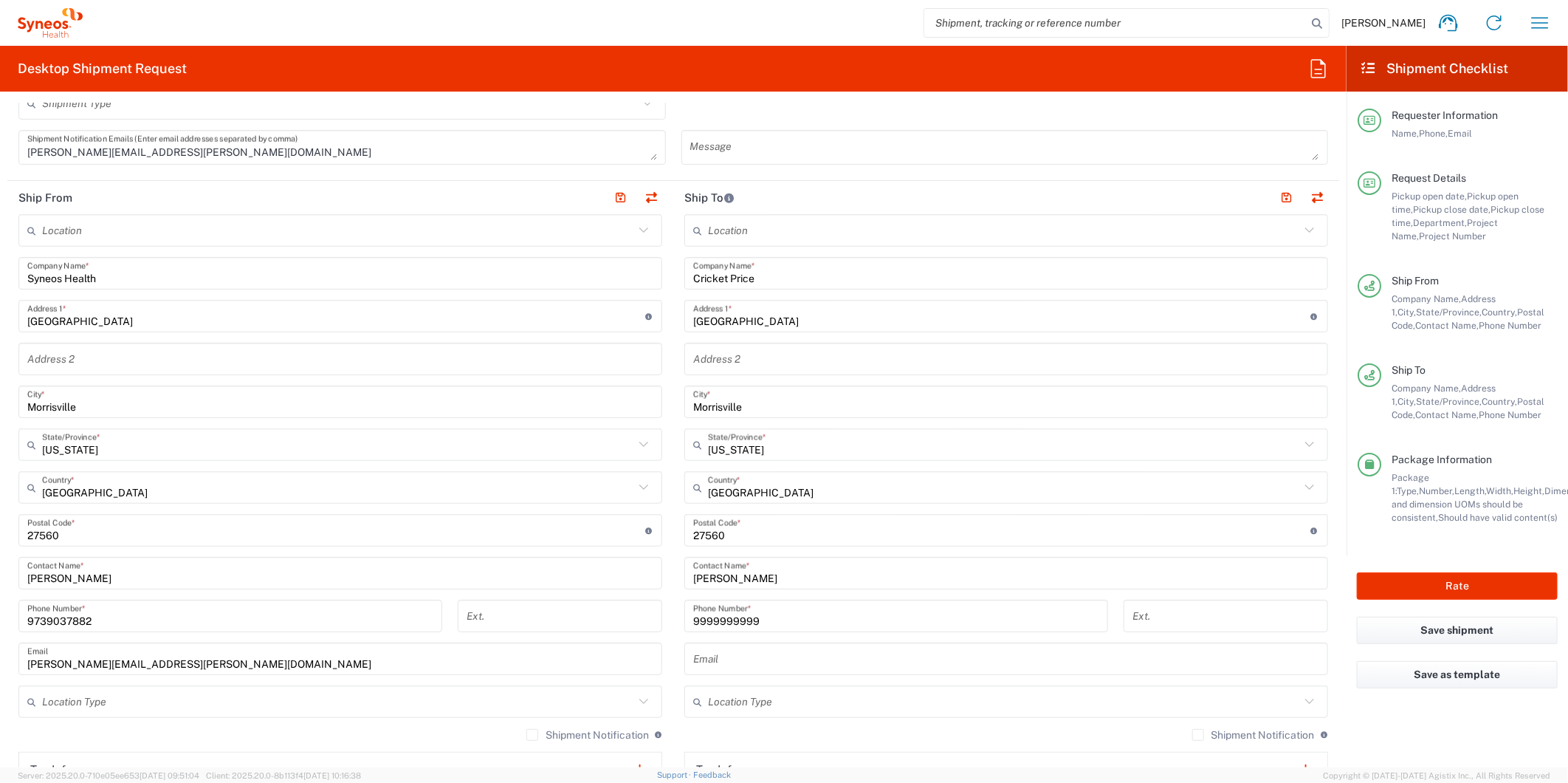
scroll to position [504, 0]
click at [776, 570] on input "[PERSON_NAME]" at bounding box center [1006, 570] width 626 height 26
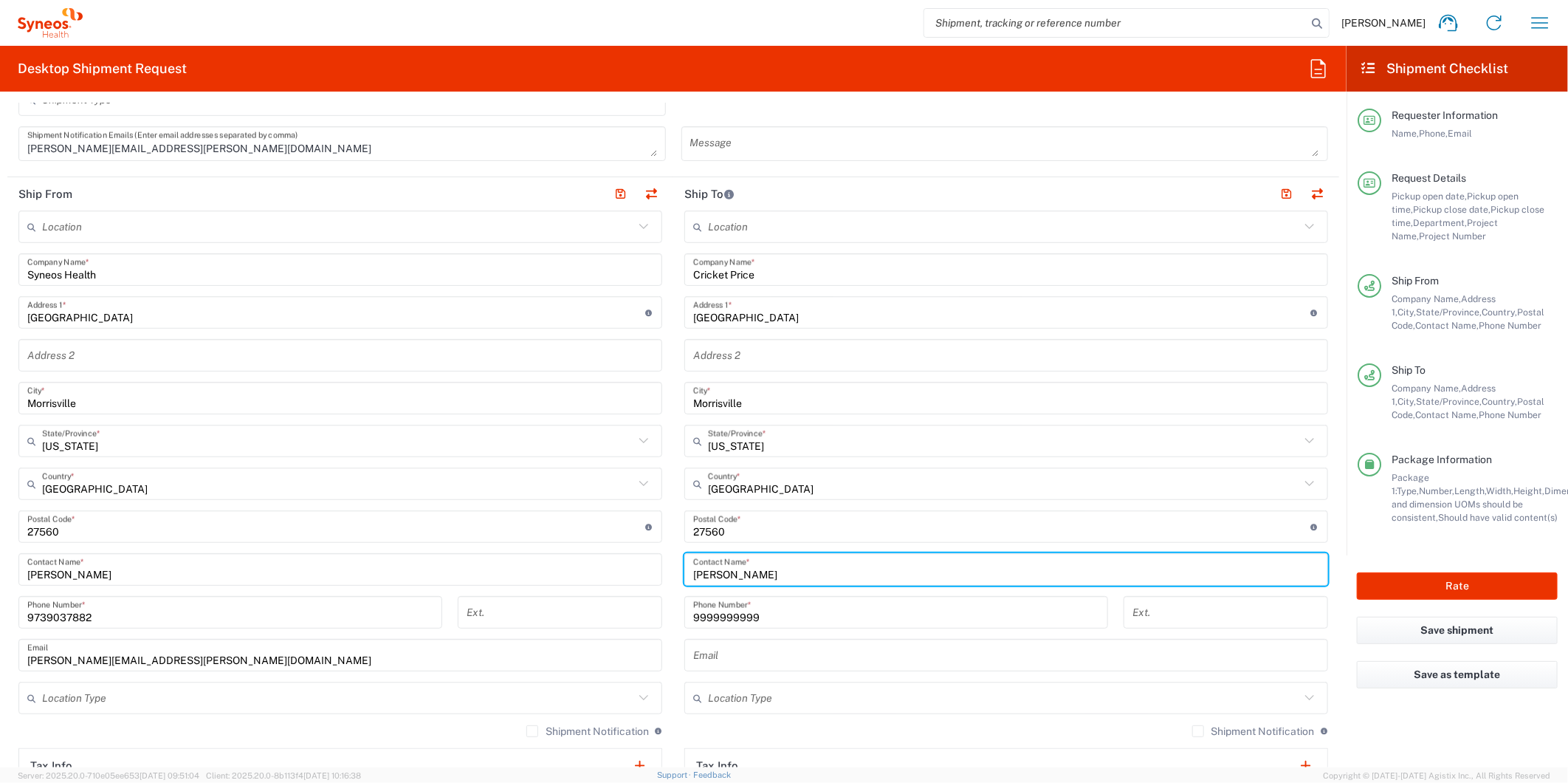
click at [776, 570] on input "[PERSON_NAME]" at bounding box center [1006, 570] width 626 height 26
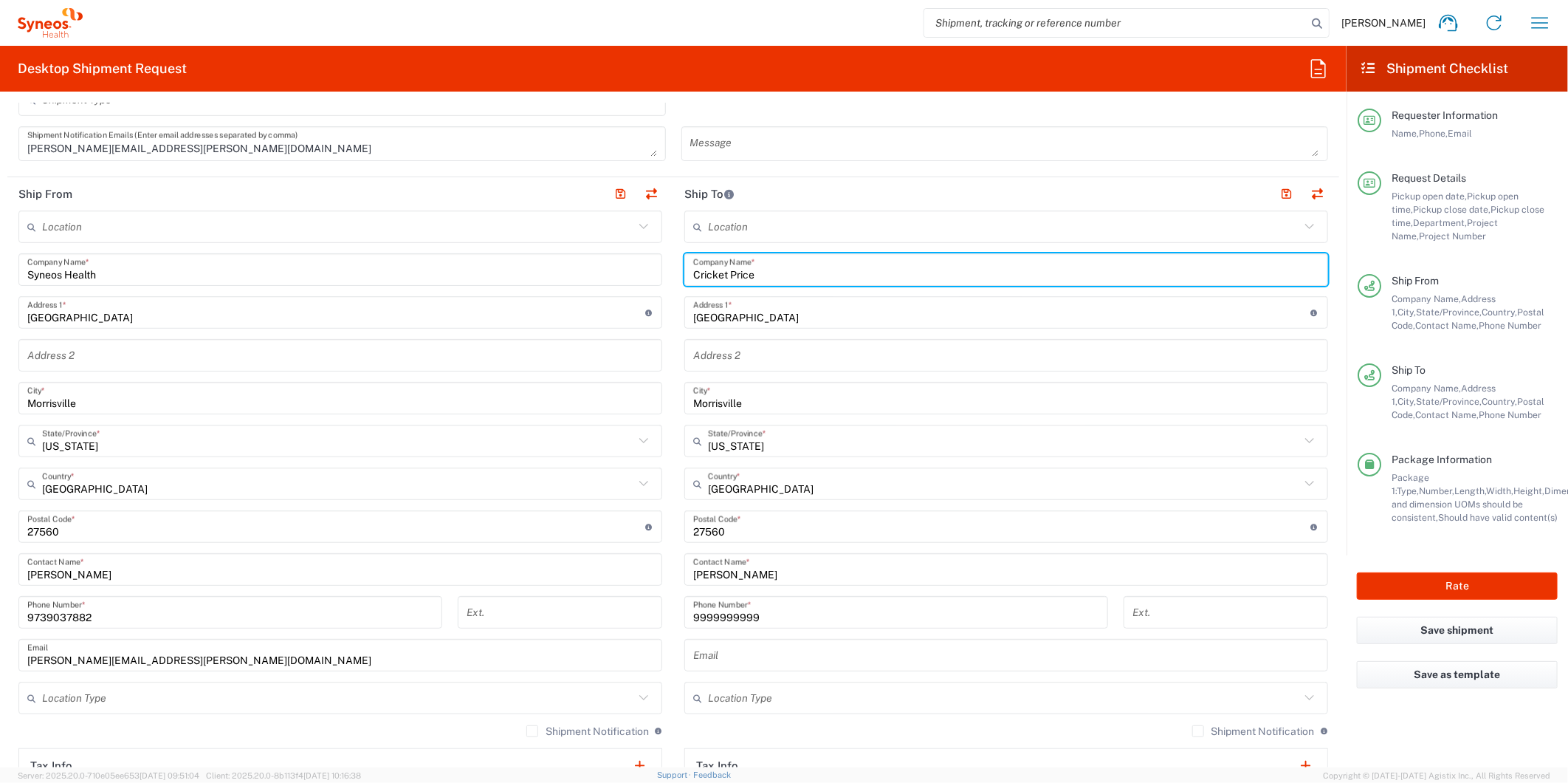
click at [758, 268] on input "Cricket Price" at bounding box center [1006, 270] width 626 height 26
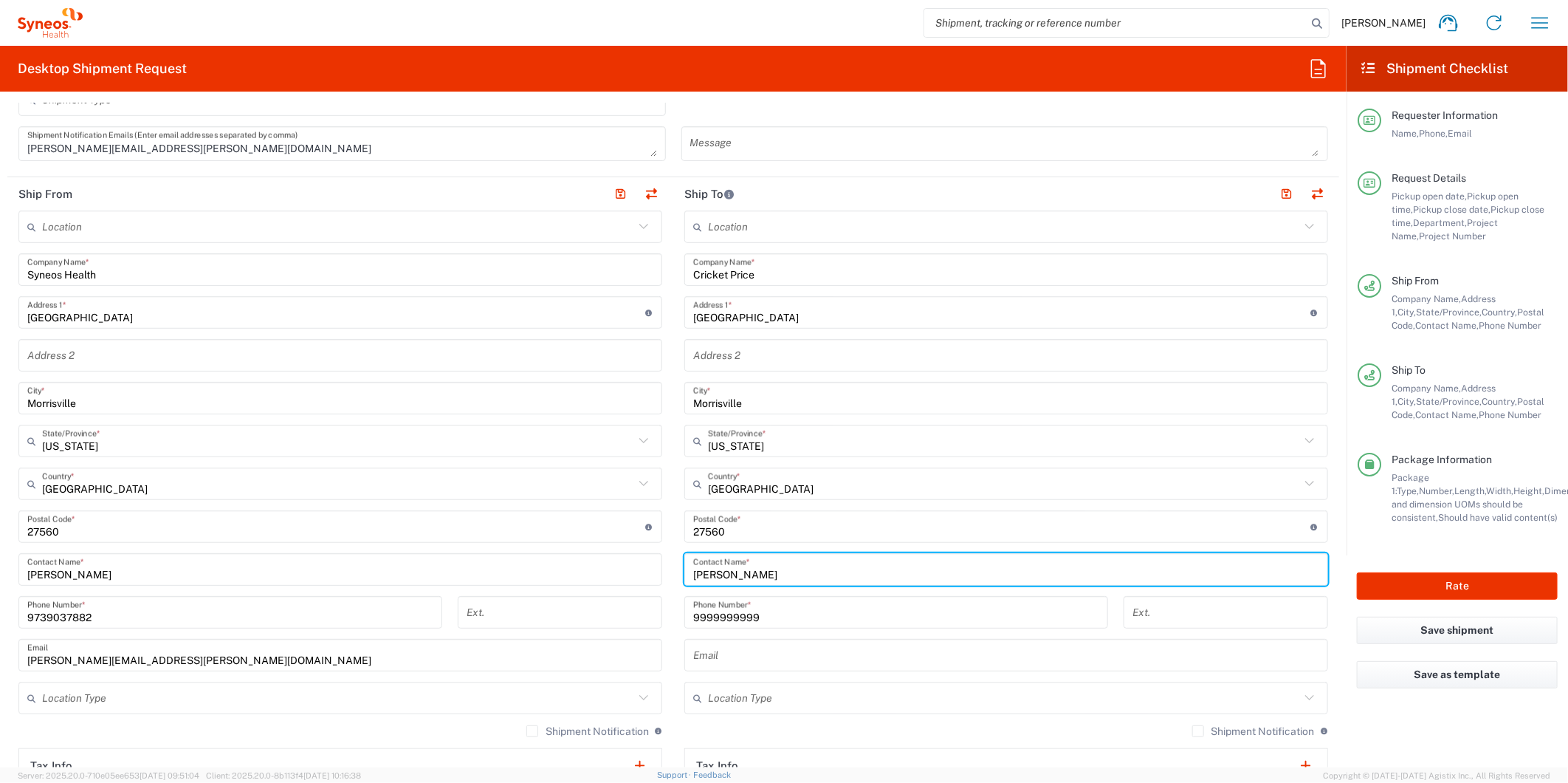
click at [773, 575] on input "[PERSON_NAME]" at bounding box center [1006, 570] width 626 height 26
paste input "Cricket Price"
type input "Cricket Price"
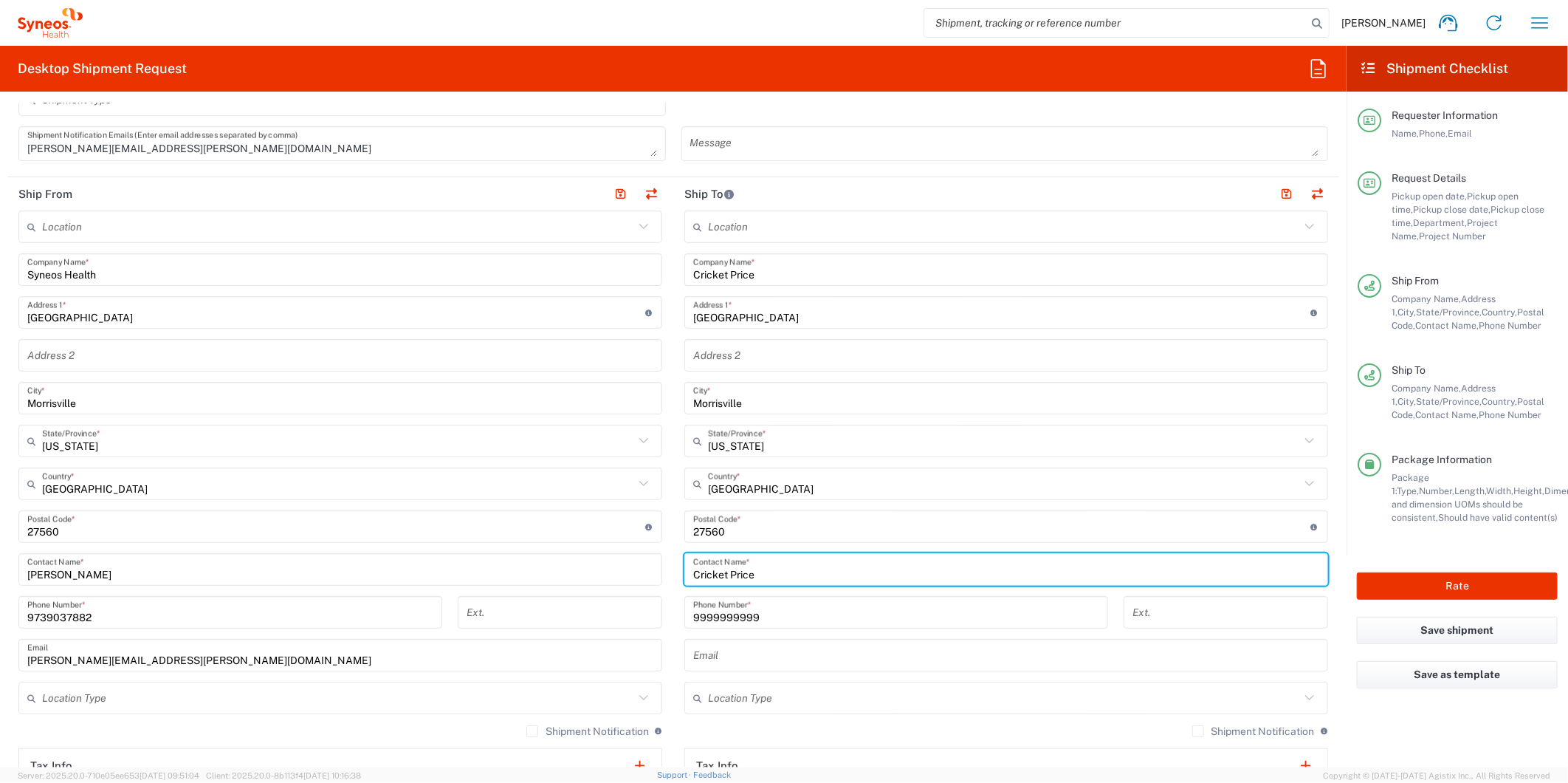
click at [738, 263] on input "Cricket Price" at bounding box center [1006, 270] width 626 height 26
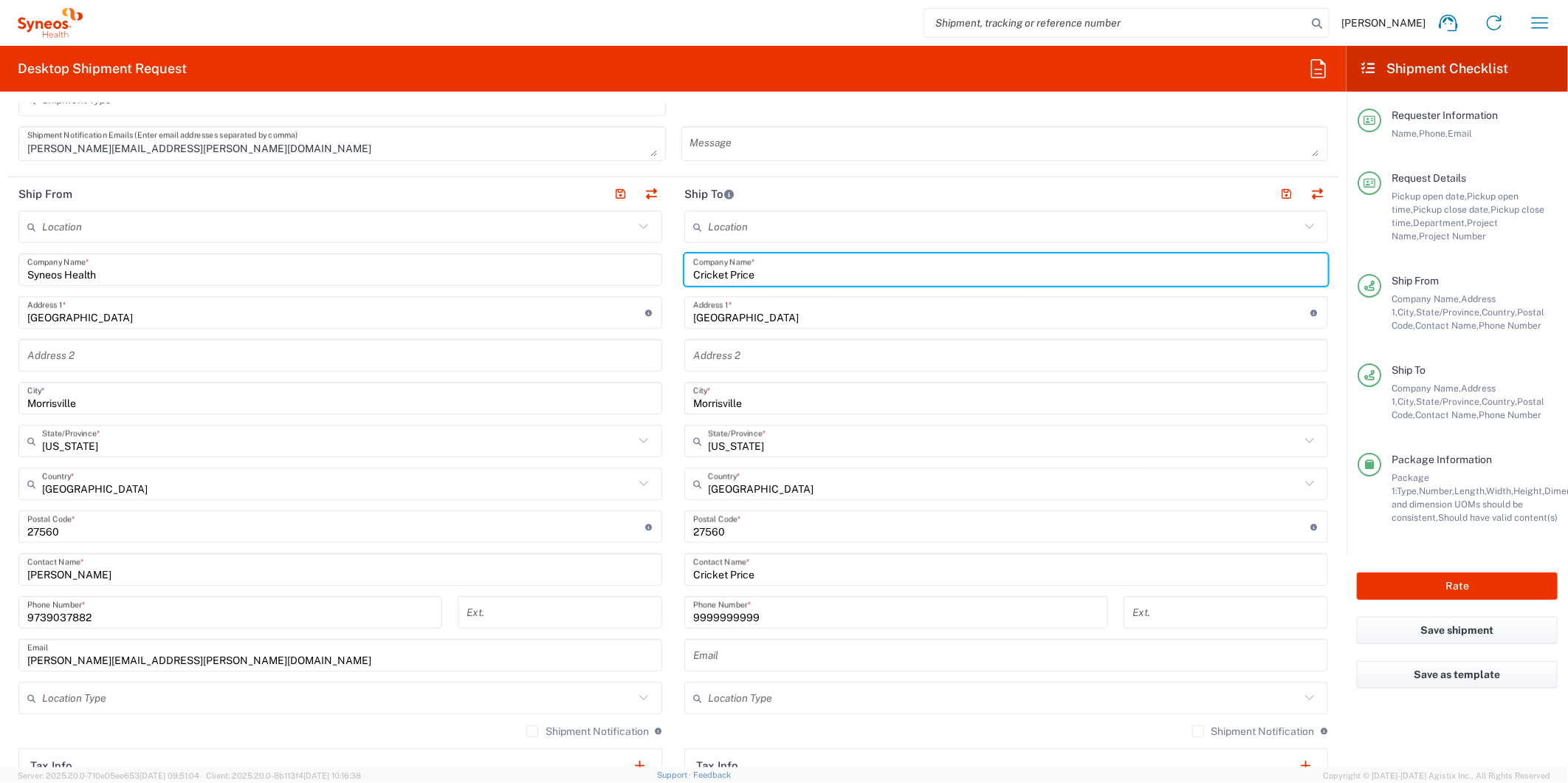
click at [738, 263] on input "Cricket Price" at bounding box center [1006, 270] width 626 height 26
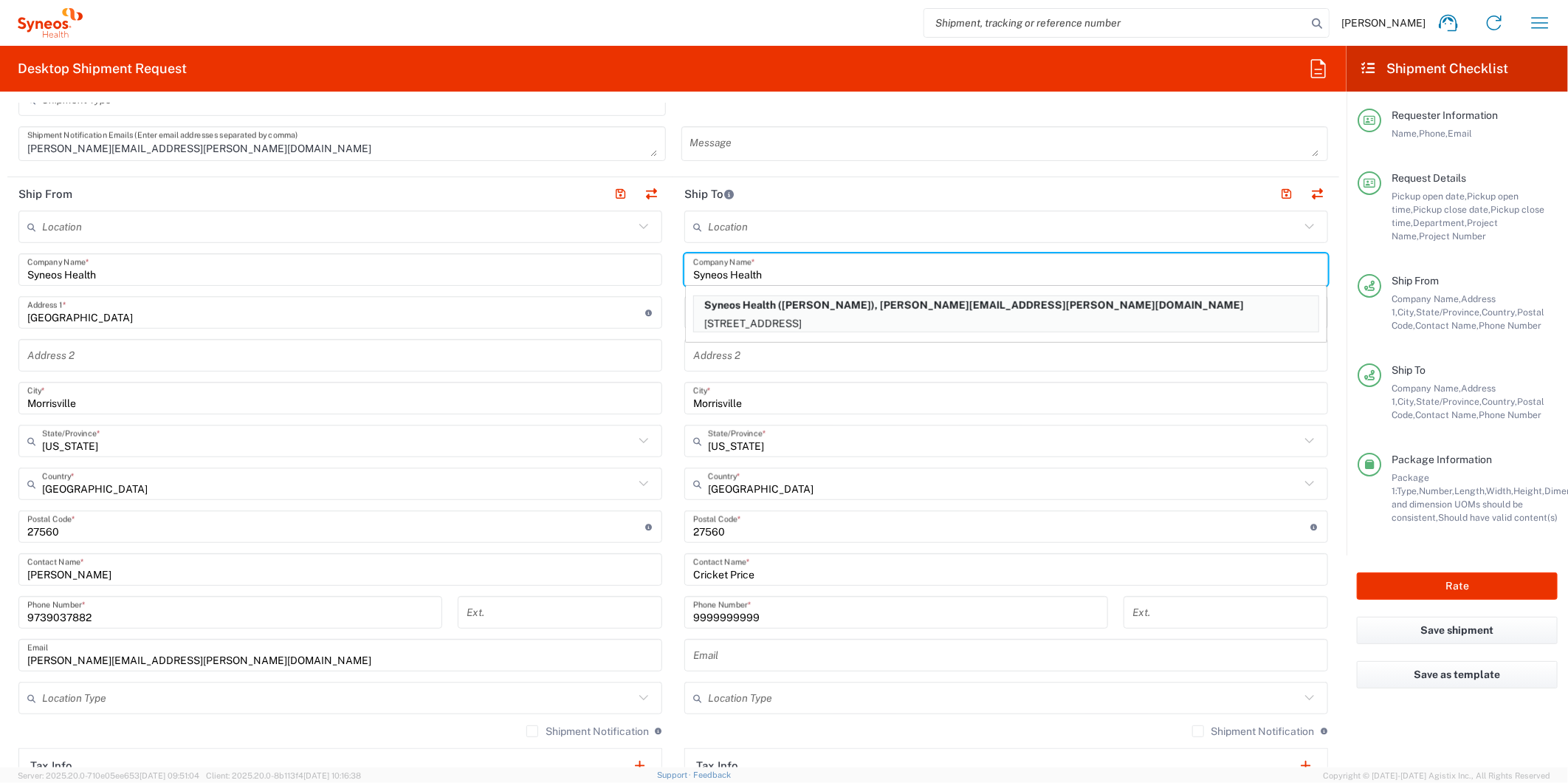
type input "Syneos Health"
click at [673, 283] on main "Location [PERSON_NAME] LLC-[GEOGRAPHIC_DATA] [GEOGRAPHIC_DATA] [GEOGRAPHIC_DATA…" at bounding box center [1005, 521] width 666 height 620
click at [727, 394] on input "Morrisville" at bounding box center [1006, 398] width 626 height 26
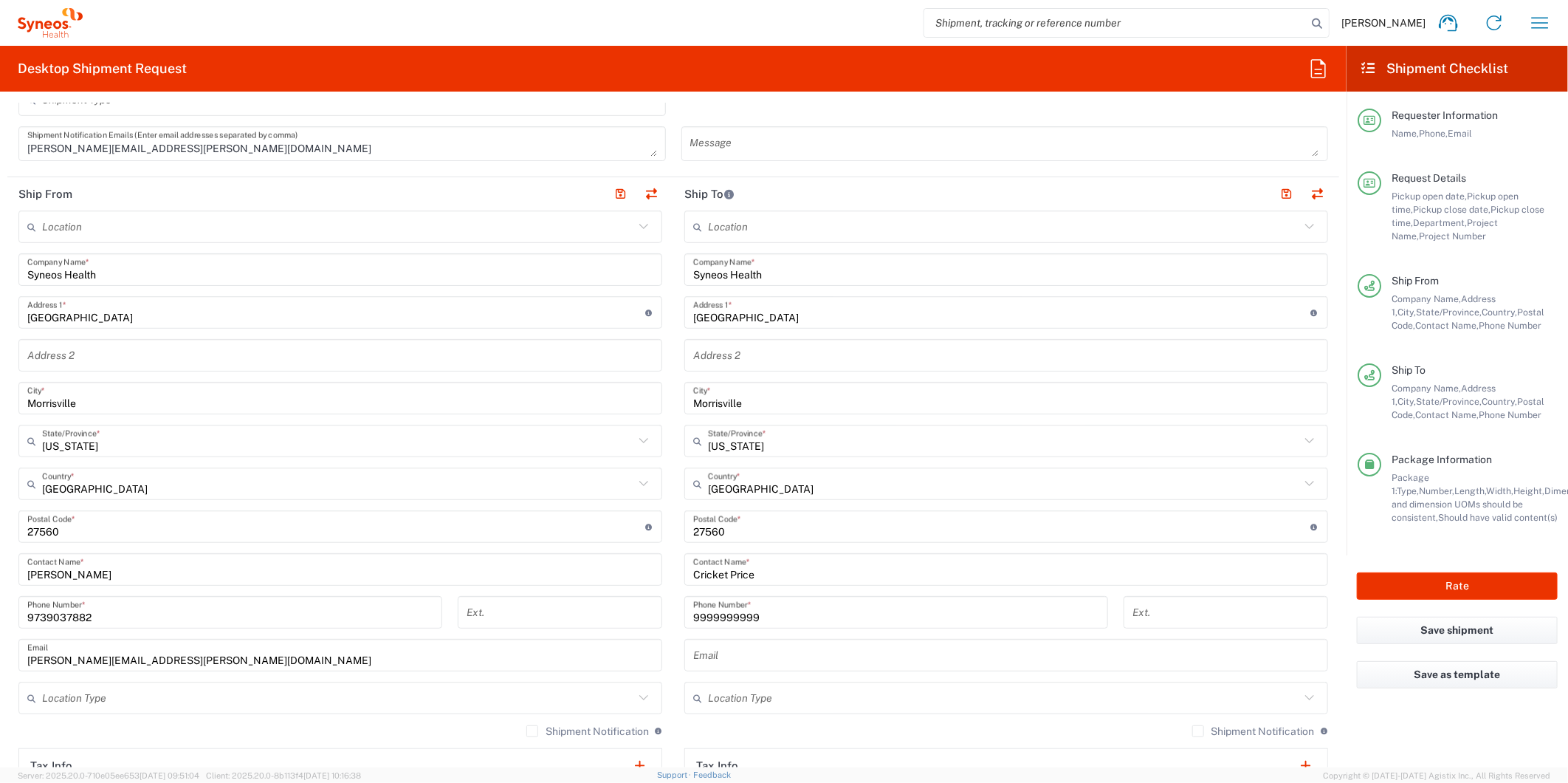
click at [673, 411] on main "Location [PERSON_NAME] LLC-[GEOGRAPHIC_DATA] [GEOGRAPHIC_DATA] [GEOGRAPHIC_DATA…" at bounding box center [1005, 521] width 666 height 620
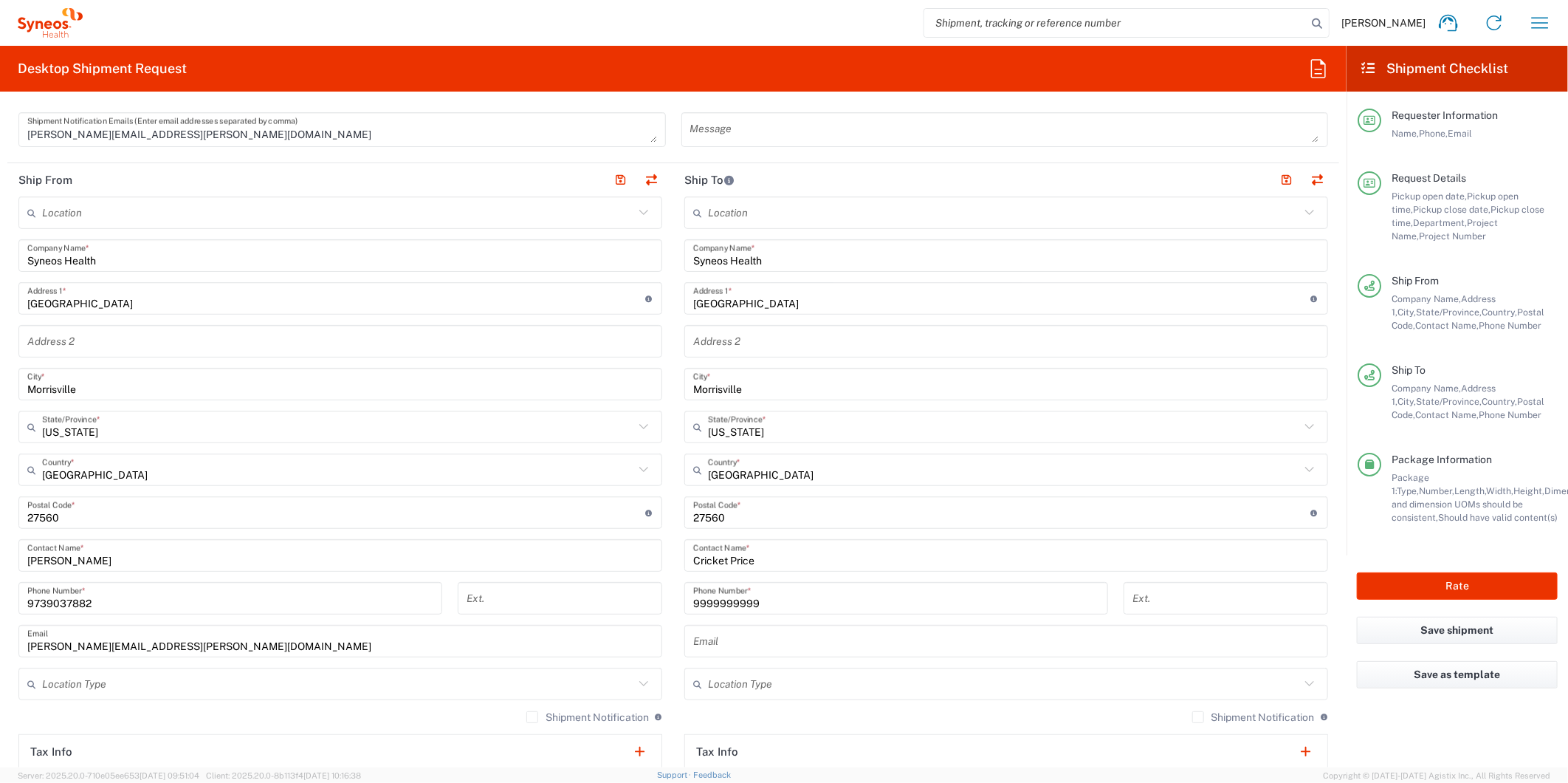
scroll to position [506, 0]
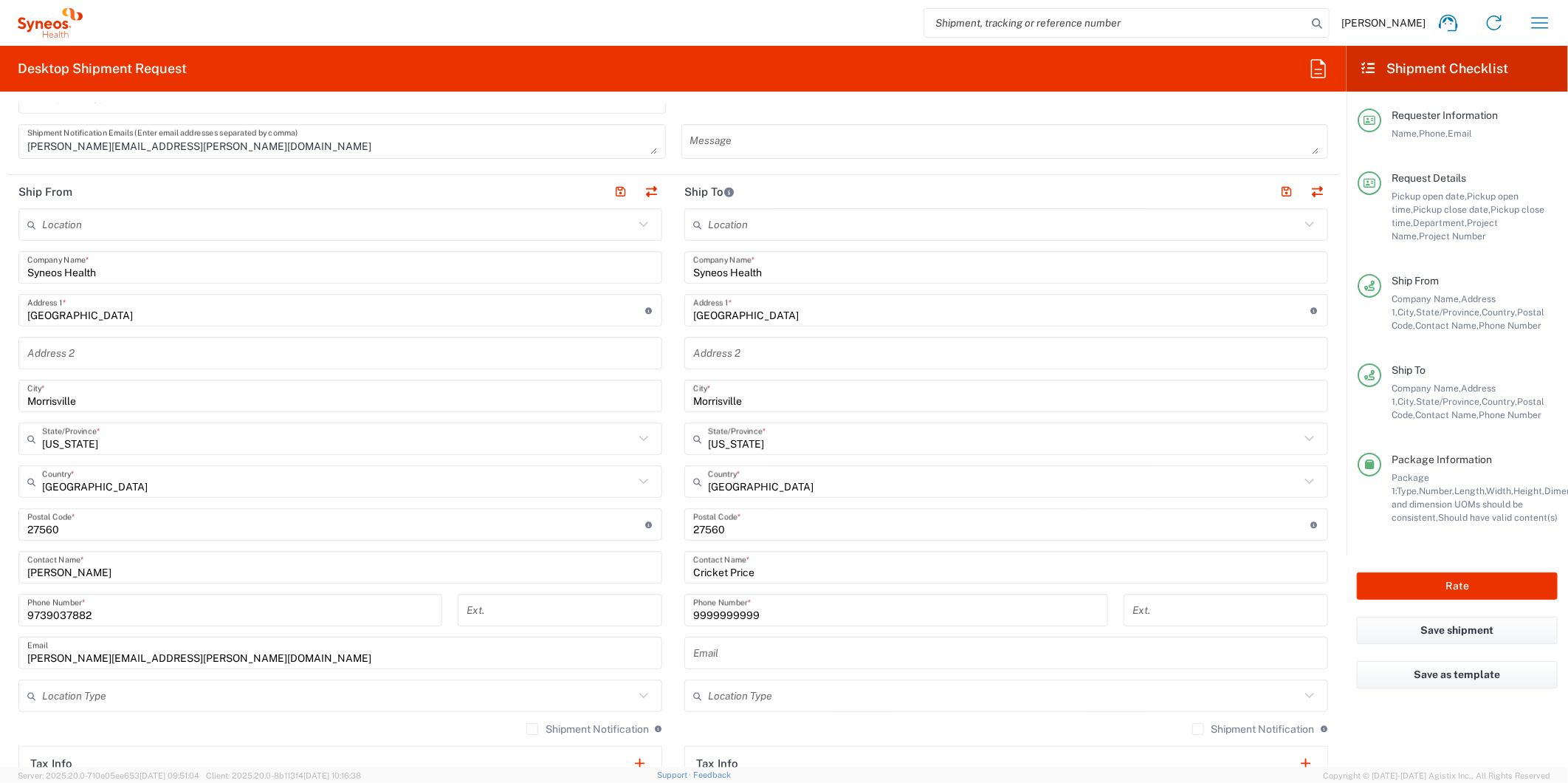
click at [1333, 321] on form "Requester Information [PERSON_NAME] Name * [PHONE_NUMBER] Phone * [PERSON_NAME]…" at bounding box center [673, 435] width 1346 height 664
click at [661, 431] on main "Location [PERSON_NAME] LLC-[GEOGRAPHIC_DATA] [GEOGRAPHIC_DATA] [GEOGRAPHIC_DATA…" at bounding box center [340, 497] width 666 height 577
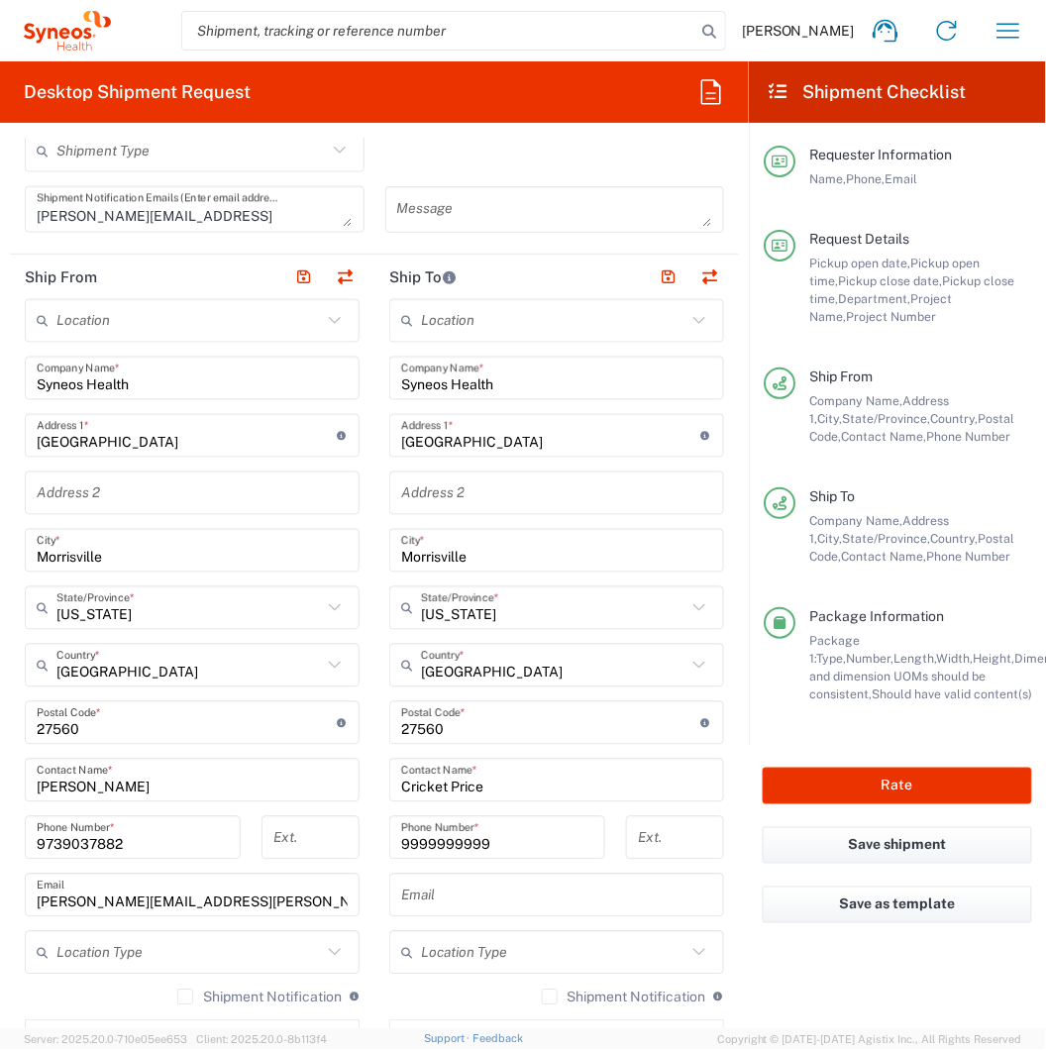
scroll to position [770, 0]
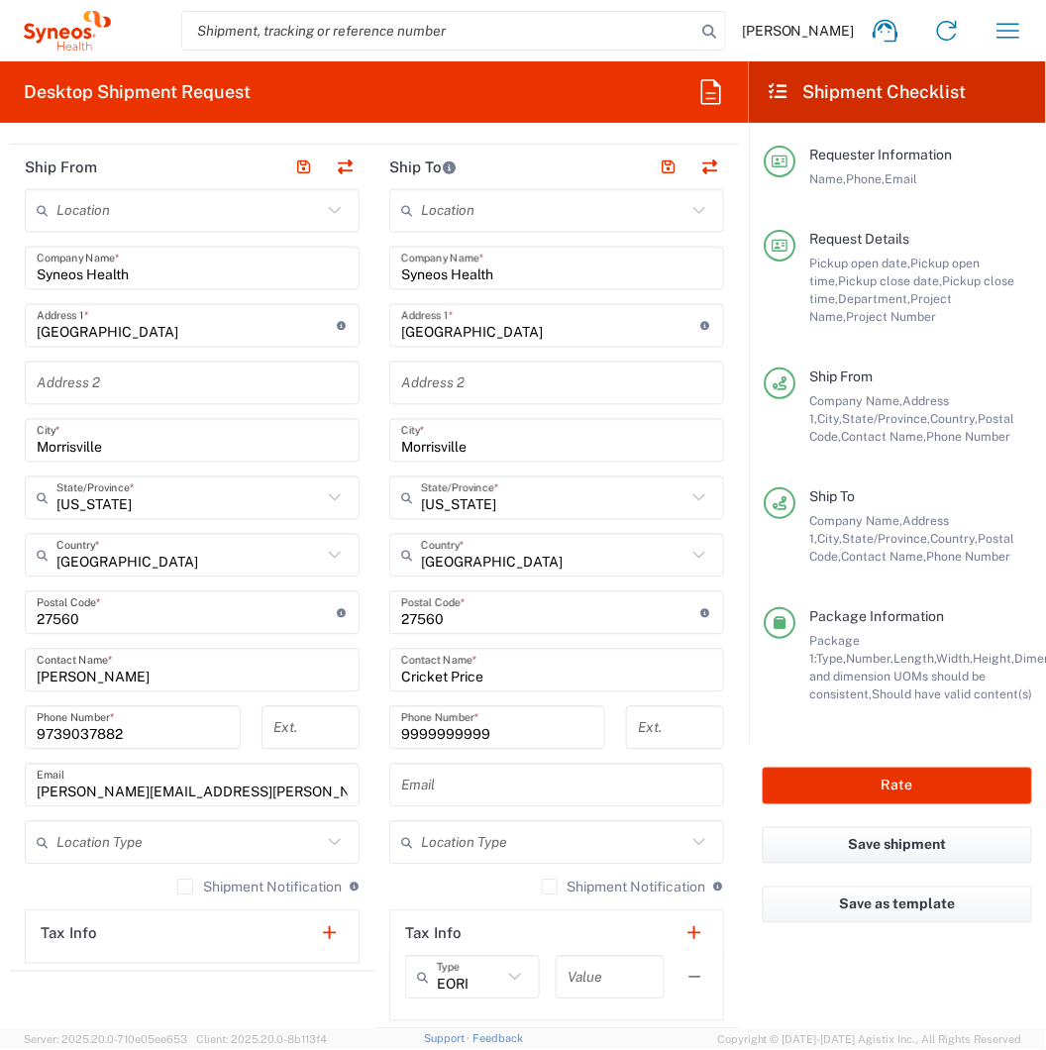
click at [165, 337] on input "[GEOGRAPHIC_DATA]" at bounding box center [187, 326] width 300 height 35
click at [166, 329] on input "[GEOGRAPHIC_DATA]" at bounding box center [187, 326] width 300 height 35
paste input "283377"
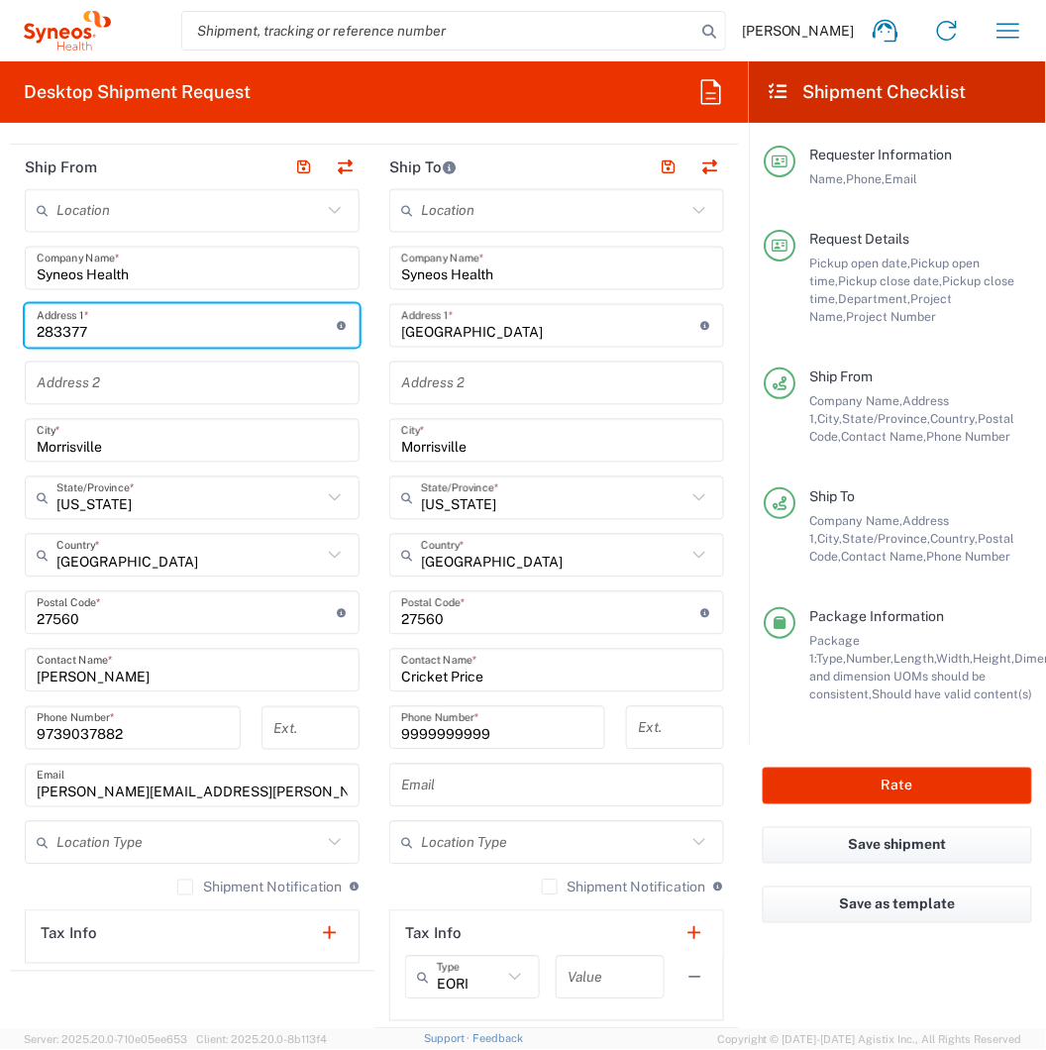
click at [1, 374] on form "Requester Information [PERSON_NAME] Name * [PHONE_NUMBER] Phone * [PERSON_NAME]…" at bounding box center [374, 584] width 749 height 890
click at [154, 331] on input "283377" at bounding box center [187, 326] width 300 height 35
paste input "[STREET_ADDRESS] S6C"
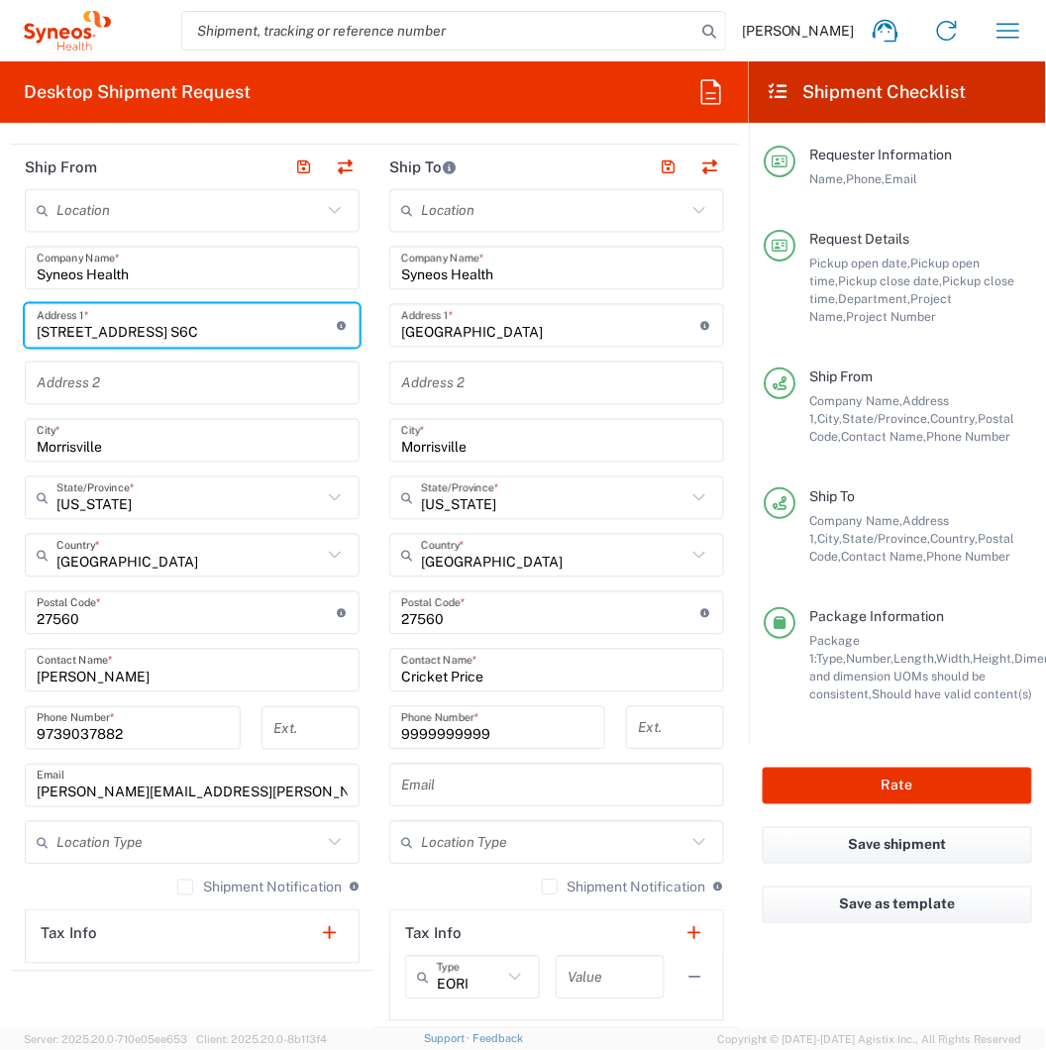
type input "[STREET_ADDRESS] S6C"
click at [17, 399] on main "Location [PERSON_NAME] LLC-[GEOGRAPHIC_DATA] [GEOGRAPHIC_DATA] [GEOGRAPHIC_DATA…" at bounding box center [192, 576] width 364 height 774
click at [116, 446] on input "Morrisville" at bounding box center [192, 441] width 311 height 35
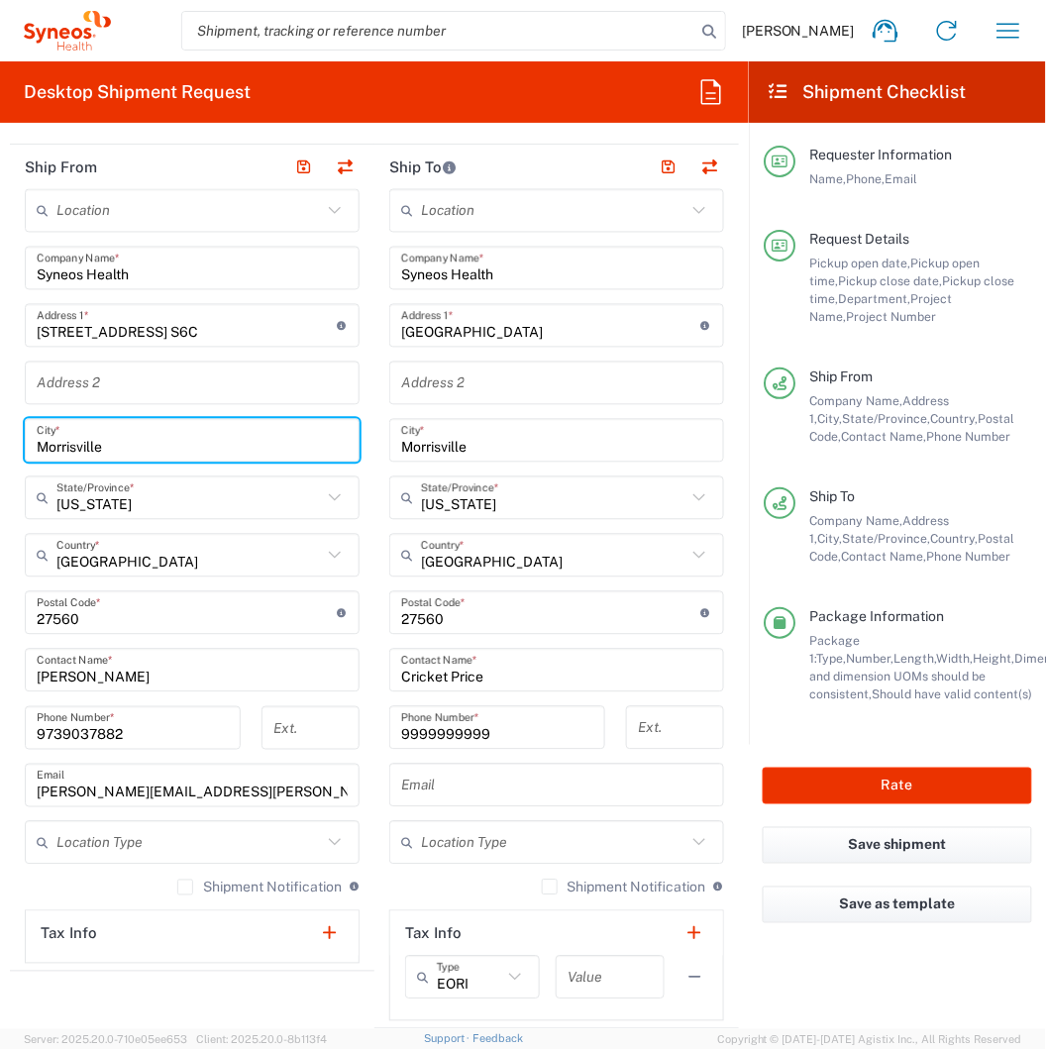
click at [116, 446] on input "Morrisville" at bounding box center [192, 441] width 311 height 35
type input "[US_STATE]"
click at [131, 489] on input "text" at bounding box center [188, 498] width 265 height 35
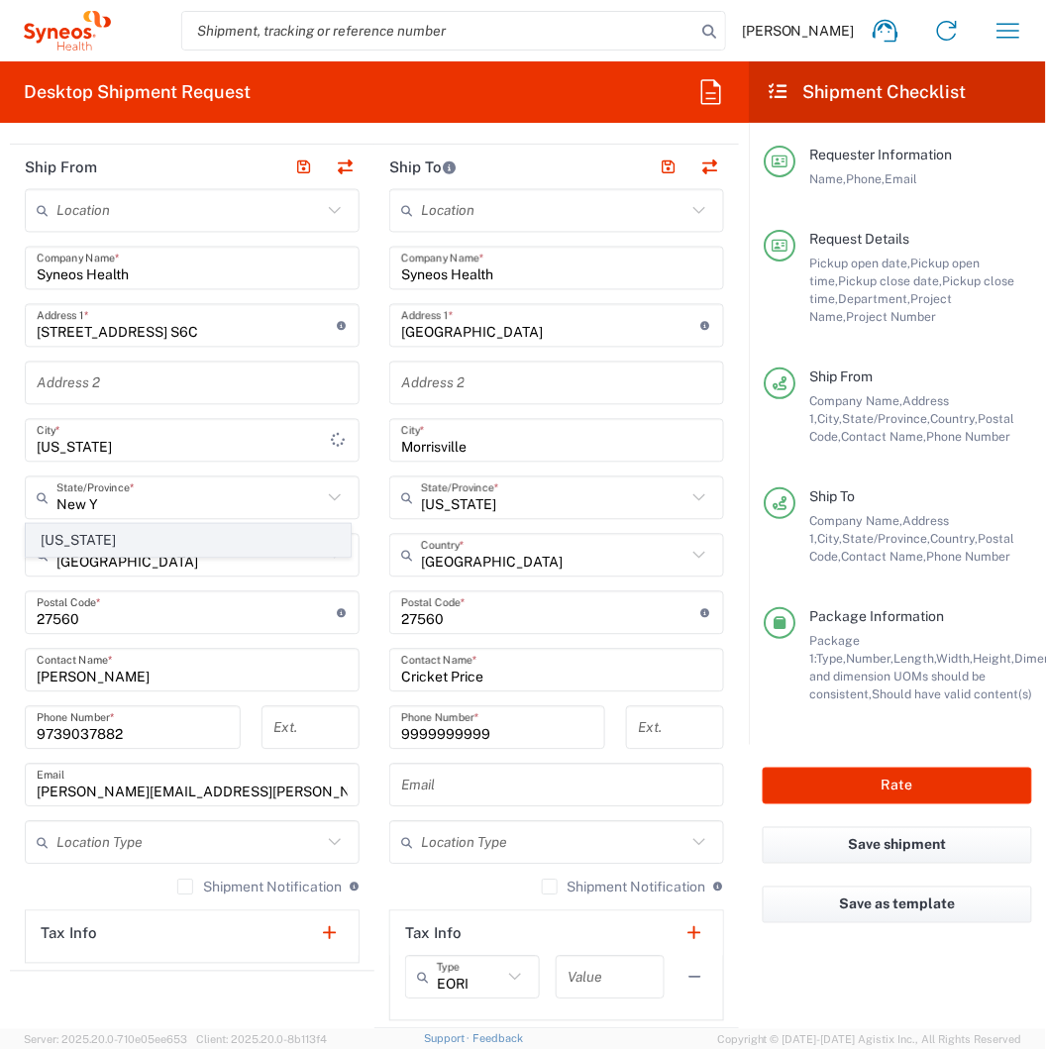
click at [90, 536] on span "[US_STATE]" at bounding box center [188, 540] width 323 height 31
type input "[US_STATE]"
click at [10, 556] on main "Location [PERSON_NAME] LLC-[GEOGRAPHIC_DATA] [GEOGRAPHIC_DATA] [GEOGRAPHIC_DATA…" at bounding box center [192, 576] width 364 height 774
